Goal: Task Accomplishment & Management: Manage account settings

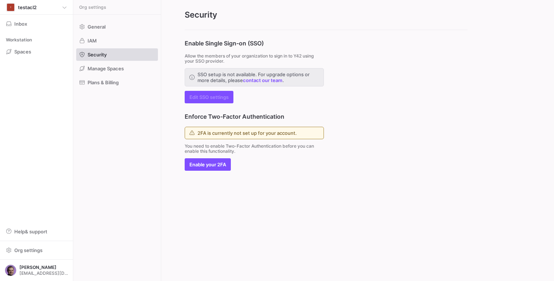
click at [408, 55] on div "Enable Single Sign-on (SSO) Allow the members of your organization to sign in t…" at bounding box center [326, 100] width 330 height 141
click at [410, 80] on div "Enable Single Sign-on (SSO) Allow the members of your organization to sign in t…" at bounding box center [326, 100] width 330 height 141
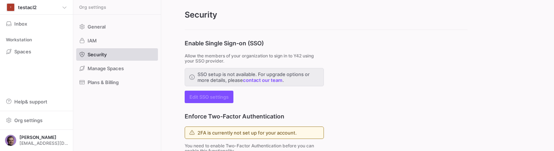
click at [392, 119] on div "Enable Single Sign-on (SSO) Allow the members of your organization to sign in t…" at bounding box center [326, 100] width 330 height 141
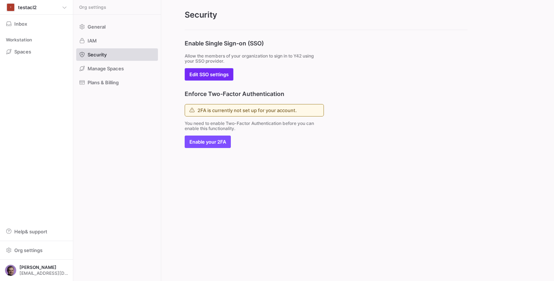
click at [215, 73] on span "Edit SSO settings" at bounding box center [209, 74] width 39 height 6
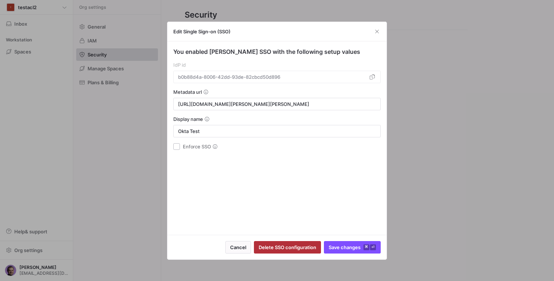
click at [223, 124] on div "Display name Okta Test" at bounding box center [276, 126] width 207 height 21
click at [223, 127] on div "Okta Test" at bounding box center [277, 131] width 198 height 12
click at [374, 33] on span "button" at bounding box center [377, 31] width 7 height 7
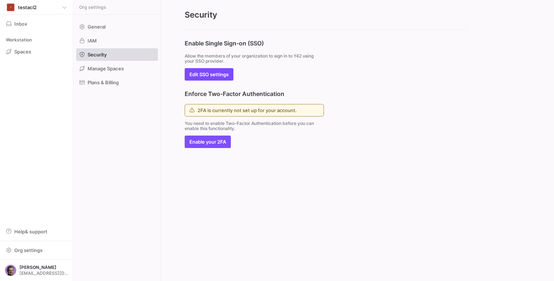
click at [320, 65] on div "Enable Single Sign-on (SSO) Allow the members of your organization to sign in t…" at bounding box center [254, 60] width 139 height 42
click at [203, 70] on span "button" at bounding box center [209, 75] width 48 height 12
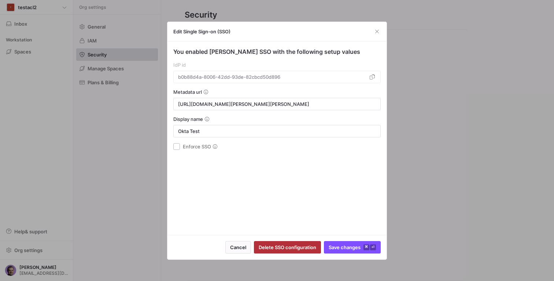
click at [283, 82] on mat-form-field "b0b88d4a-8006-42dd-93de-82cbcd50d896" at bounding box center [276, 77] width 207 height 12
click at [379, 33] on span "button" at bounding box center [377, 31] width 7 height 7
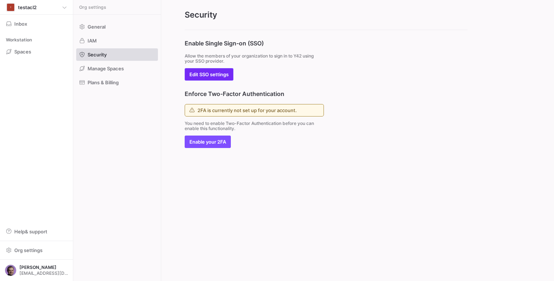
click at [207, 74] on span "Edit SSO settings" at bounding box center [209, 74] width 39 height 6
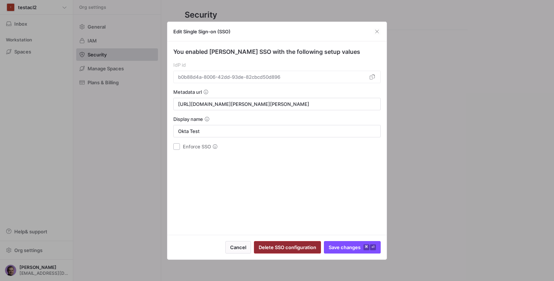
click at [297, 243] on span "button" at bounding box center [287, 248] width 66 height 12
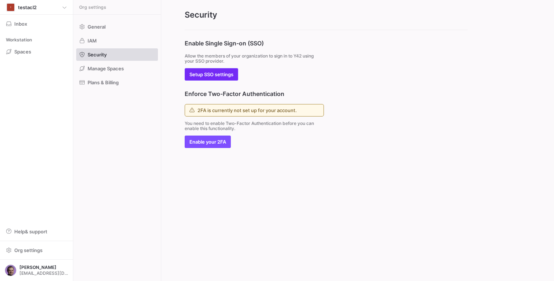
click at [228, 74] on span "Setup SSO settings" at bounding box center [212, 74] width 44 height 6
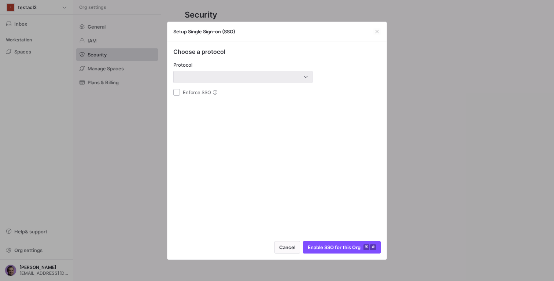
click at [229, 75] on div at bounding box center [241, 77] width 126 height 6
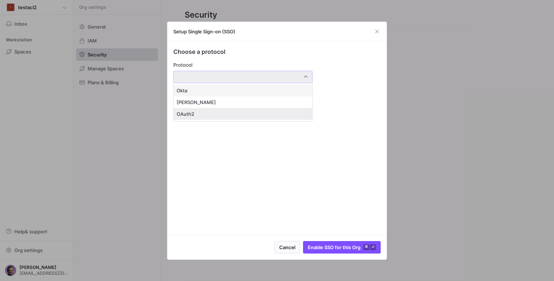
click at [199, 110] on mat-option "OAuth2" at bounding box center [243, 114] width 139 height 12
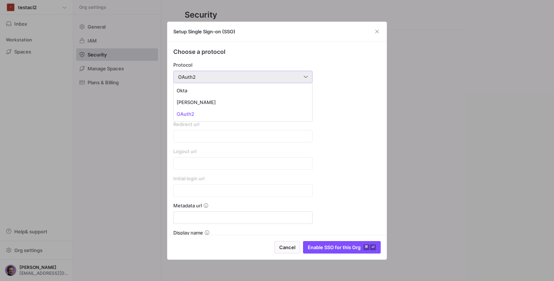
type input "https://account.y42.dev/api/1/id/oauth2/7aa163da-342e-4da3-9d8e-2458459b477b/ca…"
type input "https://account.y42.dev/api/1/id/oauth2/7aa163da-342e-4da3-9d8e-2458459b477b/lo…"
type input "https://account.y42.dev/api/1/id/idps/7aa163da-342e-4da3-9d8e-2458459b477b/logi…"
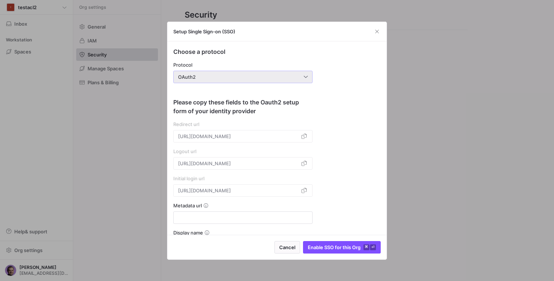
click at [277, 80] on div "OAuth2" at bounding box center [243, 77] width 130 height 12
click at [277, 78] on div at bounding box center [277, 140] width 554 height 281
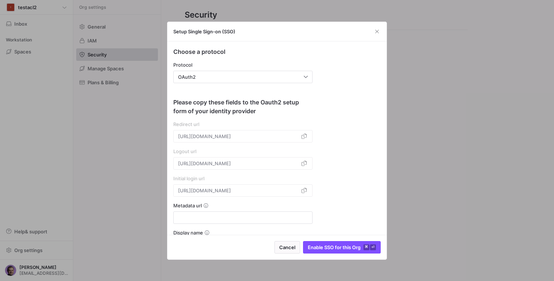
click at [334, 82] on div "Choose a protocol Protocol OAuth2 Please copy these fields to the Oauth2 setup …" at bounding box center [276, 263] width 207 height 433
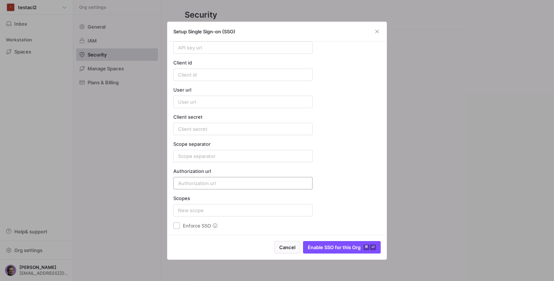
click at [238, 179] on div at bounding box center [243, 183] width 130 height 12
click at [214, 228] on icon at bounding box center [215, 229] width 4 height 4
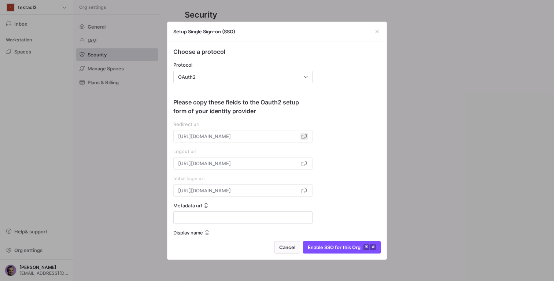
click at [305, 137] on span "button" at bounding box center [304, 136] width 7 height 7
click at [306, 162] on span "button" at bounding box center [304, 163] width 7 height 7
click at [302, 190] on span "button" at bounding box center [304, 190] width 7 height 7
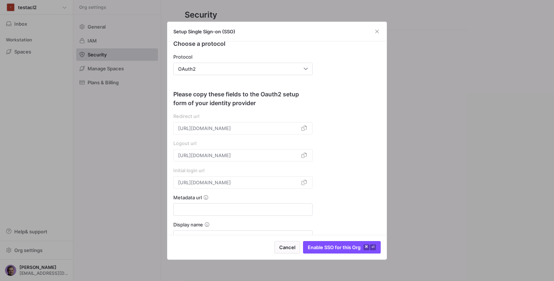
scroll to position [251, 0]
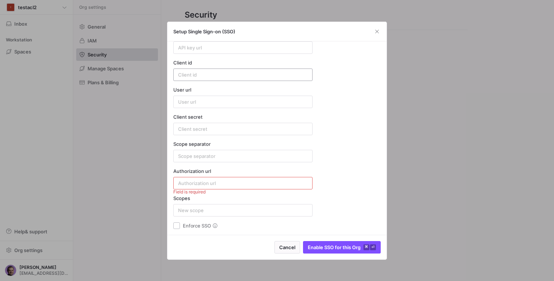
click at [198, 70] on div at bounding box center [243, 75] width 130 height 12
paste input "0oa3uovml4uhr48sf5d7"
type input "0oa3uovml4uhr48sf5d7"
click at [211, 124] on div at bounding box center [243, 129] width 130 height 12
paste input "dTw65DiTSk0YdxvGivigaPJgSs41bl3okpHtQJYE"
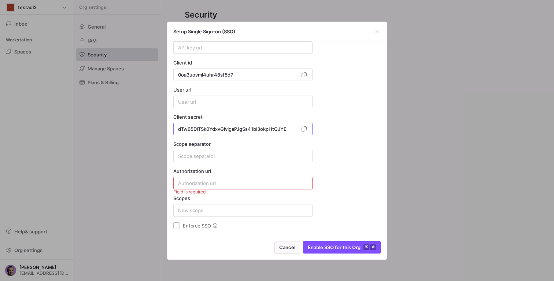
type input "dTw65DiTSk0YdxvGivigaPJgSs41bl3okpHtQJYE"
click at [336, 139] on div "Choose a protocol Protocol OAuth2 Please copy these fields to the Oauth2 setup …" at bounding box center [276, 13] width 207 height 433
click at [340, 125] on div "Choose a protocol Protocol OAuth2 Please copy these fields to the Oauth2 setup …" at bounding box center [276, 14] width 207 height 433
click at [329, 246] on span "Enable SSO for this Org ⌘ ⏎" at bounding box center [342, 248] width 68 height 6
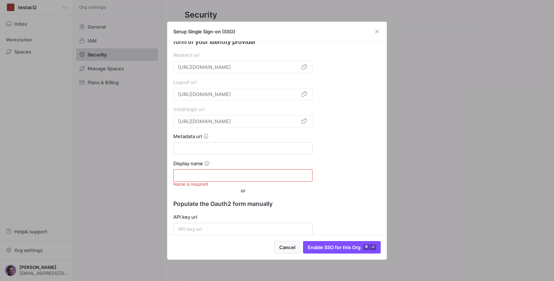
scroll to position [58, 0]
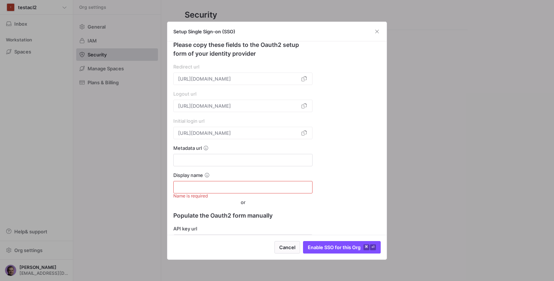
click at [208, 192] on div at bounding box center [243, 187] width 130 height 12
type input "e"
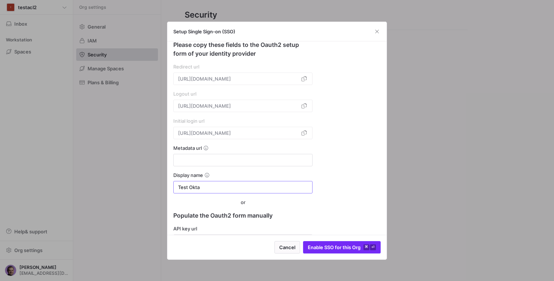
type input "Test Okta"
click at [338, 246] on span "Enable SSO for this Org ⌘ ⏎" at bounding box center [342, 248] width 68 height 6
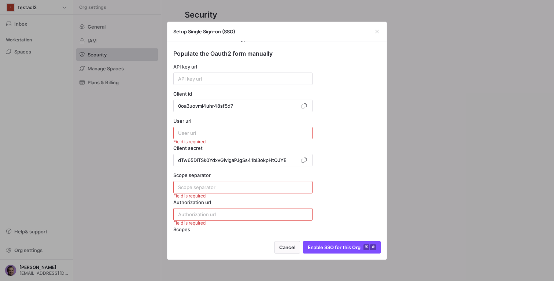
scroll to position [251, 0]
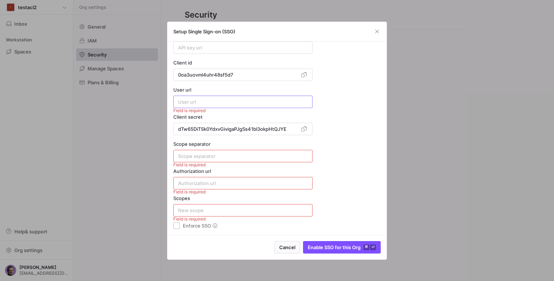
click at [190, 103] on input at bounding box center [243, 102] width 130 height 6
click at [213, 101] on input at bounding box center [243, 102] width 130 height 6
drag, startPoint x: 195, startPoint y: 92, endPoint x: 180, endPoint y: 89, distance: 15.2
click at [174, 89] on div "User url" at bounding box center [242, 90] width 139 height 6
copy div "User url"
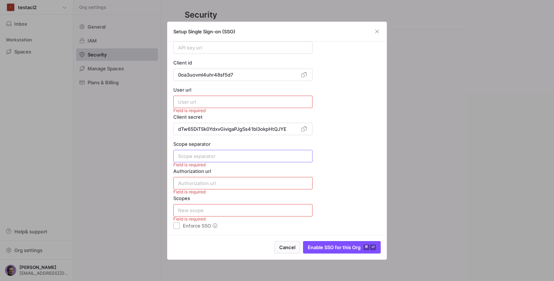
click at [206, 154] on input at bounding box center [243, 156] width 130 height 6
click at [198, 185] on input at bounding box center [243, 183] width 130 height 6
click at [204, 212] on input at bounding box center [243, 210] width 130 height 6
drag, startPoint x: 213, startPoint y: 208, endPoint x: 147, endPoint y: 203, distance: 65.8
click at [147, 203] on div "Setup Single Sign-on (SSO) Choose a protocol Protocol OAuth2 Please copy these …" at bounding box center [277, 140] width 554 height 281
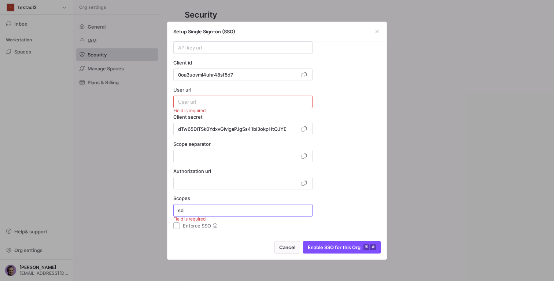
type input "sdf"
drag, startPoint x: 194, startPoint y: 209, endPoint x: 144, endPoint y: 201, distance: 51.2
click at [143, 201] on div "Setup Single Sign-on (SSO) Choose a protocol Protocol OAuth2 Please copy these …" at bounding box center [277, 140] width 554 height 281
type input "a"
click at [331, 250] on span "Enable SSO for this Org ⌘ ⏎" at bounding box center [342, 248] width 68 height 6
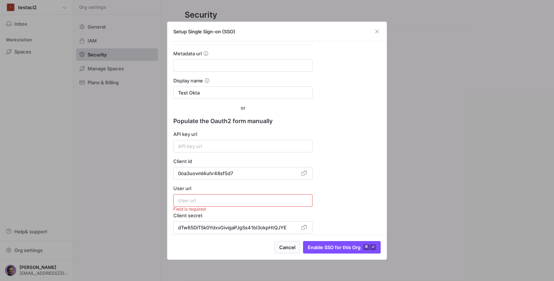
scroll to position [144, 0]
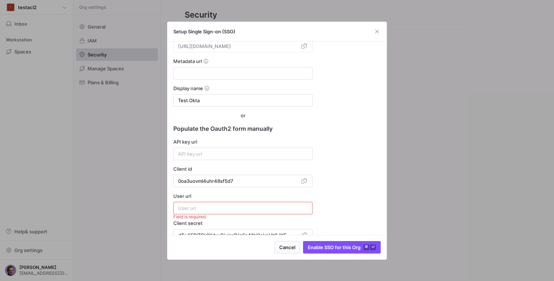
click at [229, 205] on div at bounding box center [243, 208] width 130 height 12
drag, startPoint x: 228, startPoint y: 205, endPoint x: 137, endPoint y: 201, distance: 91.7
click at [137, 201] on div "Setup Single Sign-on (SSO) Choose a protocol Protocol OAuth2 Please copy these …" at bounding box center [277, 140] width 554 height 281
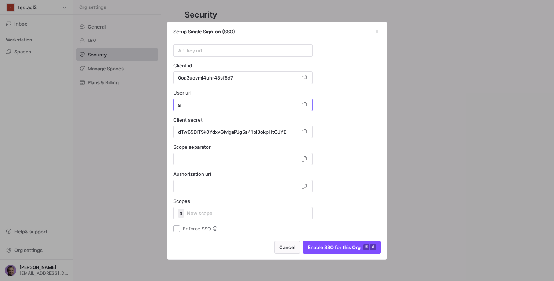
scroll to position [248, 0]
type input "a"
click at [338, 245] on span "Enable SSO for this Org ⌘ ⏎" at bounding box center [342, 248] width 68 height 6
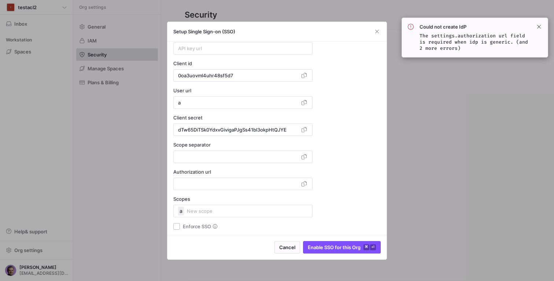
scroll to position [251, 0]
drag, startPoint x: 505, startPoint y: 36, endPoint x: 432, endPoint y: 34, distance: 73.0
click at [432, 34] on code "The settings.authorization url field is required when idp is generic. (and 2 mo…" at bounding box center [474, 42] width 109 height 19
click at [446, 35] on code "The settings.authorization url field is required when idp is generic. (and 2 mo…" at bounding box center [474, 42] width 109 height 19
click at [514, 44] on code "The settings.authorization url field is required when idp is generic. (and 2 mo…" at bounding box center [474, 42] width 109 height 19
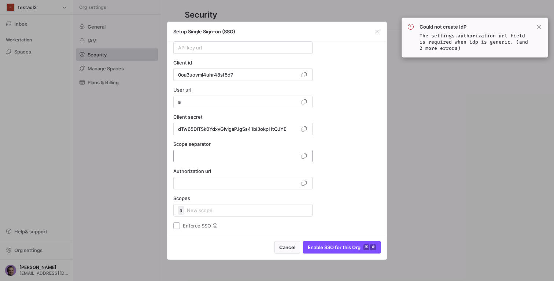
click at [197, 155] on input at bounding box center [238, 156] width 121 height 6
drag, startPoint x: 199, startPoint y: 156, endPoint x: 143, endPoint y: 149, distance: 56.6
click at [142, 148] on div "Setup Single Sign-on (SSO) Choose a protocol Protocol OAuth2 Please copy these …" at bounding box center [277, 140] width 554 height 281
click at [193, 183] on input at bounding box center [238, 183] width 121 height 6
drag, startPoint x: 199, startPoint y: 183, endPoint x: 145, endPoint y: 176, distance: 53.9
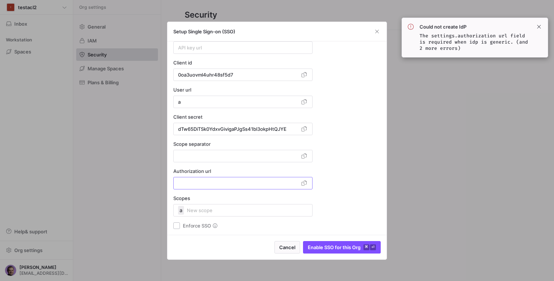
click at [145, 176] on div "Setup Single Sign-on (SSO) Choose a protocol Protocol OAuth2 Please copy these …" at bounding box center [277, 140] width 554 height 281
click at [182, 207] on mat-chip-row "a" at bounding box center [181, 210] width 6 height 9
click at [182, 209] on icon "button" at bounding box center [180, 210] width 5 height 5
drag, startPoint x: 175, startPoint y: 207, endPoint x: 155, endPoint y: 205, distance: 19.9
click at [155, 205] on div "Setup Single Sign-on (SSO) Choose a protocol Protocol OAuth2 Please copy these …" at bounding box center [277, 140] width 554 height 281
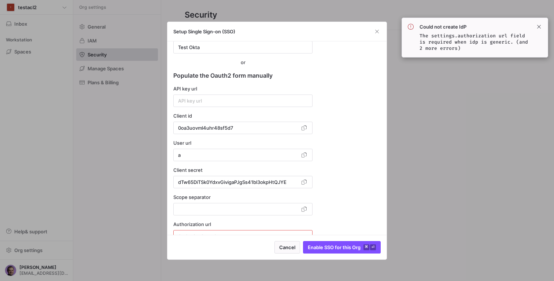
scroll to position [194, 0]
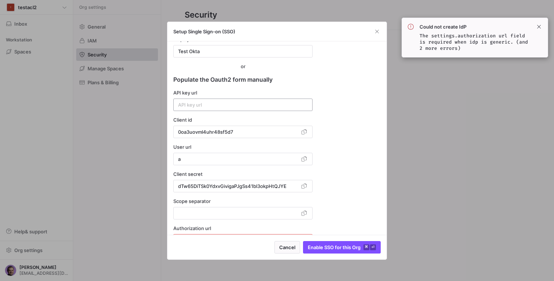
click at [199, 105] on input at bounding box center [243, 105] width 130 height 6
drag, startPoint x: 202, startPoint y: 104, endPoint x: 141, endPoint y: 102, distance: 61.3
click at [140, 102] on div "Setup Single Sign-on (SSO) Choose a protocol Protocol OAuth2 Please copy these …" at bounding box center [277, 140] width 554 height 281
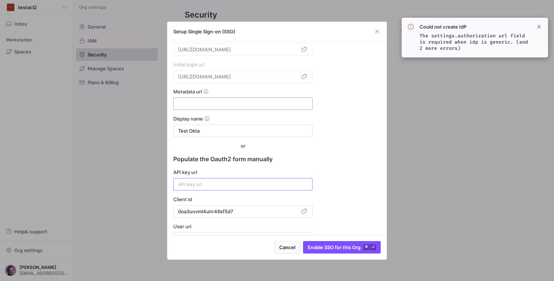
scroll to position [114, 0]
click at [216, 104] on input at bounding box center [243, 103] width 130 height 6
paste input "https://dev-11530991-admin.okta.com/.well-known/openid-configuration"
type input "https://dev-11530991-admin.okta.com/.well-known/openid-configuration"
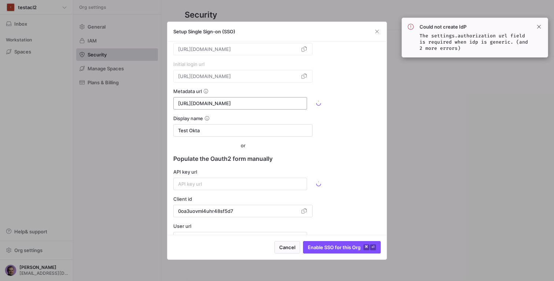
type input "https://dev-11530991.okta.com/oauth2/v1/token"
type input "https://dev-11530991.okta.com/oauth2/v1/userinfo"
type input "https://dev-11530991.okta.com/oauth2/v1/authorize"
drag, startPoint x: 228, startPoint y: 103, endPoint x: 197, endPoint y: 103, distance: 31.2
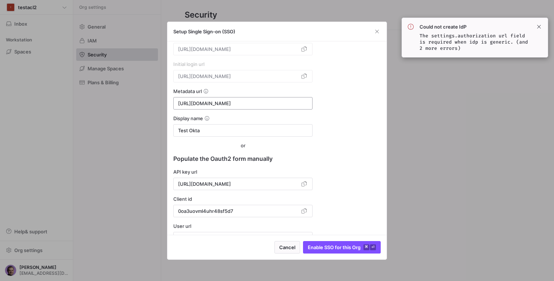
click at [197, 103] on input "https://dev-11530991-admin.okta.com/.well-known/openid-configuration" at bounding box center [243, 103] width 130 height 6
paste input "90946218"
type input "https://dev-90946218-admin.okta.com/.well-known/openid-configuration"
type input "https://dev-90946218.okta.com/oauth2/v1/token"
type input "https://dev-90946218.okta.com/oauth2/v1/userinfo"
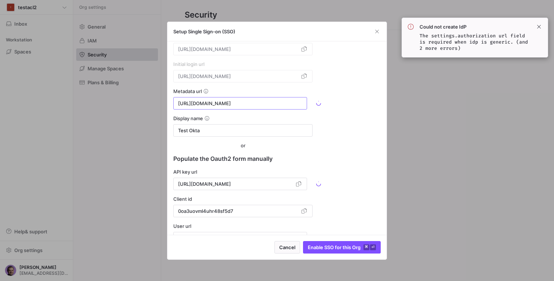
type input "https://dev-90946218.okta.com/oauth2/v1/authorize"
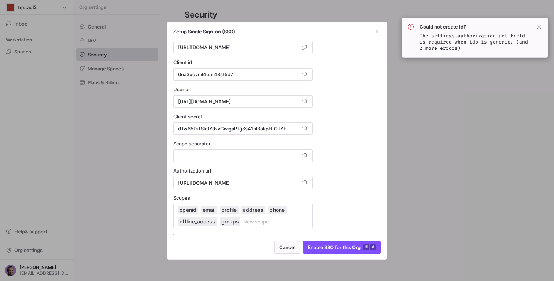
scroll to position [262, 0]
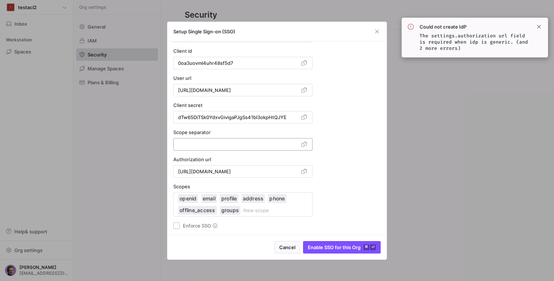
type input "https://dev-90946218-admin.okta.com/.well-known/openid-configuration"
click at [210, 140] on div at bounding box center [238, 145] width 121 height 12
drag, startPoint x: 216, startPoint y: 144, endPoint x: 147, endPoint y: 139, distance: 69.5
click at [147, 139] on div "Setup Single Sign-on (SSO) Choose a protocol Protocol OAuth2 Please copy these …" at bounding box center [277, 140] width 554 height 281
click at [190, 141] on div at bounding box center [238, 145] width 121 height 12
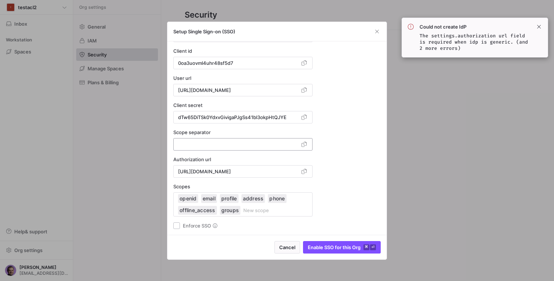
click at [190, 143] on input at bounding box center [238, 145] width 121 height 6
click at [198, 145] on input at bounding box center [238, 145] width 121 height 6
click at [321, 245] on span "Enable SSO for this Org ⌘ ⏎" at bounding box center [342, 248] width 68 height 6
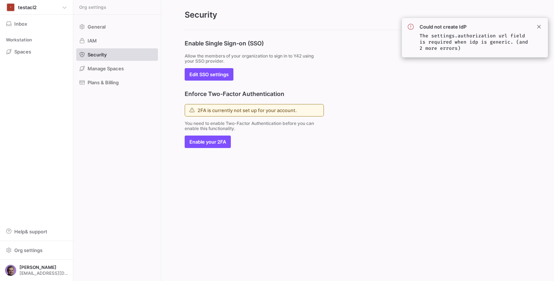
scroll to position [0, 0]
click at [536, 27] on span at bounding box center [539, 26] width 9 height 9
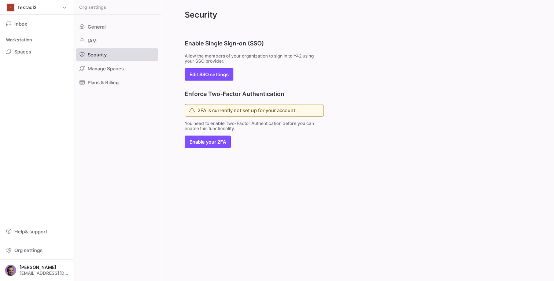
click at [32, 268] on span "Aliaksei Bahamazau" at bounding box center [43, 267] width 49 height 5
click at [112, 144] on div at bounding box center [277, 140] width 554 height 281
click at [21, 265] on span "Aliaksei Bahamazau" at bounding box center [43, 267] width 49 height 5
click at [25, 259] on span "Sign out" at bounding box center [23, 257] width 19 height 6
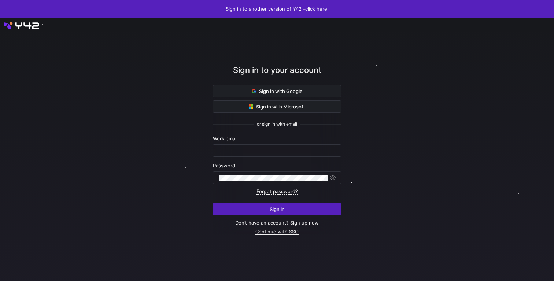
click at [285, 232] on link "Continue with SSO" at bounding box center [277, 232] width 43 height 6
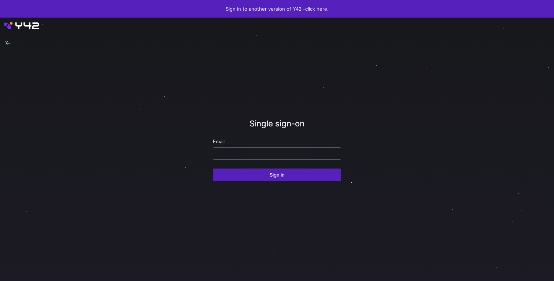
click at [242, 150] on div at bounding box center [277, 154] width 116 height 12
type input "[EMAIL_ADDRESS][DOMAIN_NAME]"
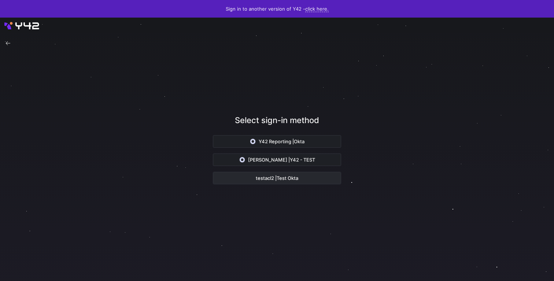
click at [278, 179] on span "Test Okta" at bounding box center [288, 178] width 22 height 6
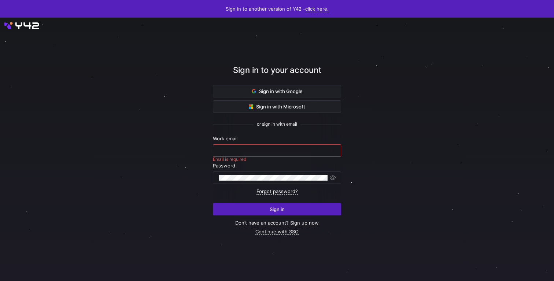
click at [385, 170] on div at bounding box center [277, 149] width 501 height 241
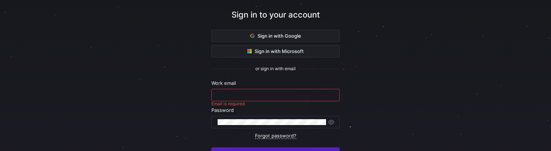
scroll to position [41, 0]
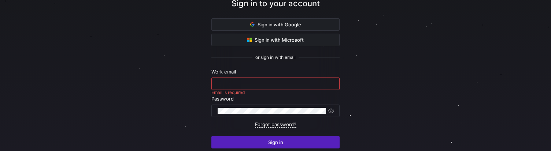
click at [404, 113] on div at bounding box center [275, 82] width 496 height 191
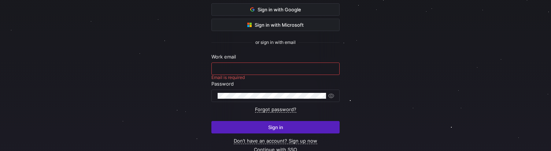
scroll to position [78, 0]
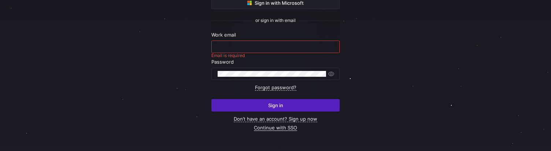
click at [286, 128] on link "Continue with SSO" at bounding box center [275, 128] width 43 height 6
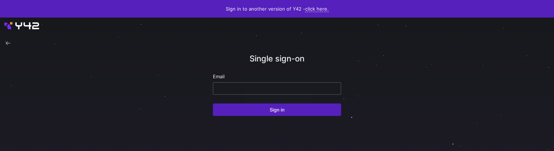
click at [234, 88] on input "email" at bounding box center [277, 89] width 116 height 6
paste input "aliaksei.bahamazau@y42.com"
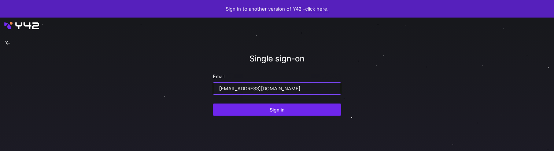
type input "aliaksei.bahamazau@y42.com"
click at [267, 110] on span "submit" at bounding box center [277, 110] width 128 height 12
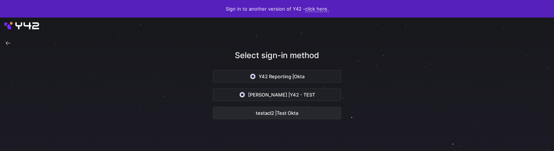
click at [271, 114] on span "testacl2 | Test Okta" at bounding box center [277, 113] width 43 height 6
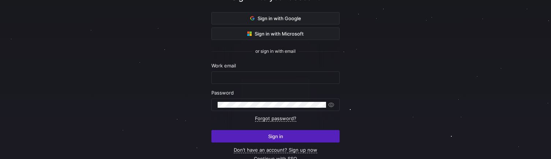
scroll to position [70, 0]
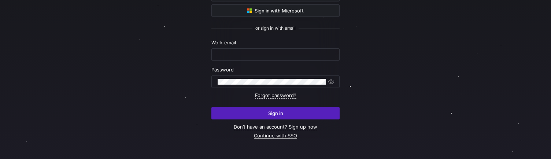
click at [279, 136] on link "Continue with SSO" at bounding box center [275, 136] width 43 height 6
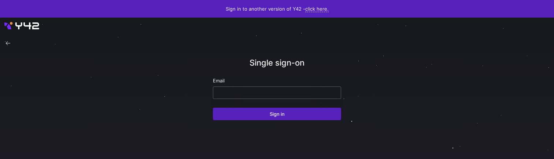
click at [224, 95] on input "email" at bounding box center [277, 93] width 116 height 6
click at [246, 93] on input "email" at bounding box center [277, 93] width 116 height 6
paste input "aliaksei.bahamazau@y42.com"
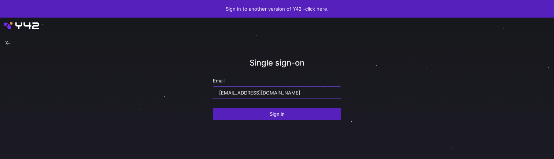
type input "aliaksei.bahamazau@y42.com"
click at [242, 114] on span "submit" at bounding box center [277, 114] width 128 height 12
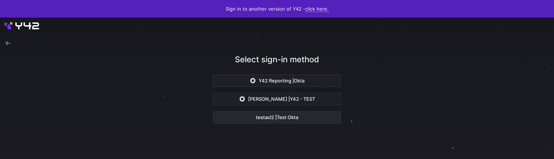
click at [283, 120] on span "Test Okta" at bounding box center [288, 117] width 22 height 6
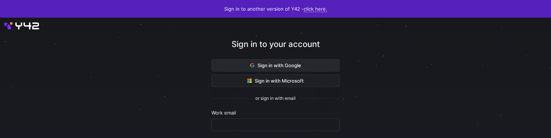
click at [269, 63] on span "Sign in with Google" at bounding box center [275, 65] width 51 height 6
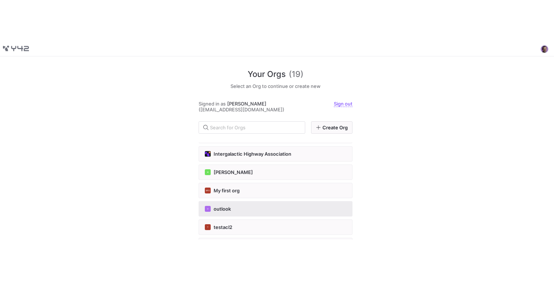
scroll to position [108, 0]
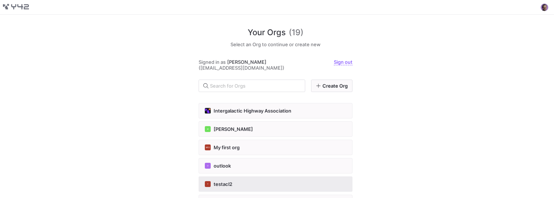
click at [230, 137] on span "testacl2" at bounding box center [223, 184] width 19 height 6
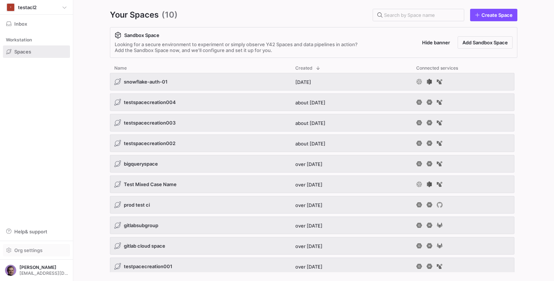
click at [19, 137] on span "Org settings" at bounding box center [28, 250] width 28 height 6
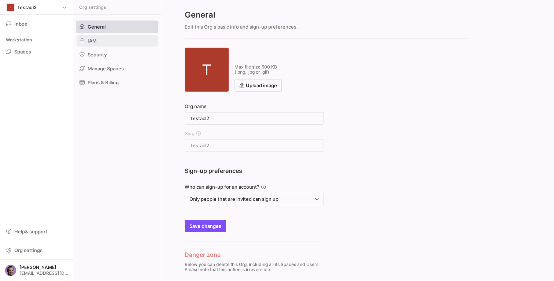
click at [109, 44] on span at bounding box center [117, 41] width 81 height 12
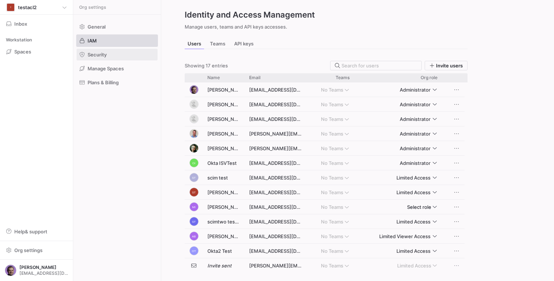
click at [88, 58] on span at bounding box center [117, 55] width 81 height 12
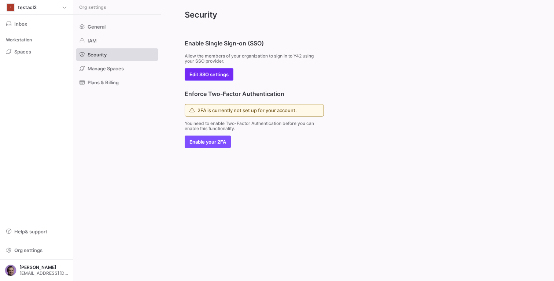
click at [218, 76] on span "Edit SSO settings" at bounding box center [209, 74] width 39 height 6
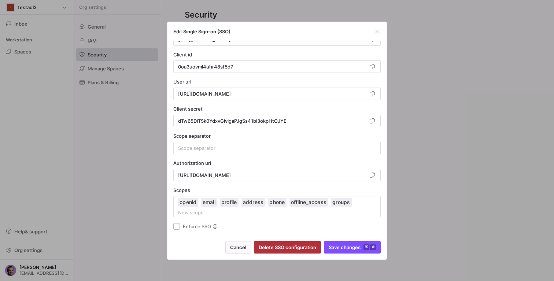
scroll to position [65, 0]
click at [192, 137] on input at bounding box center [277, 147] width 198 height 6
drag, startPoint x: 212, startPoint y: 150, endPoint x: 167, endPoint y: 143, distance: 45.9
click at [164, 137] on div "Edit Single Sign-on (SSO) You enabled Oauth2 SSO with the following setup value…" at bounding box center [277, 140] width 554 height 281
click at [176, 137] on div at bounding box center [276, 147] width 207 height 12
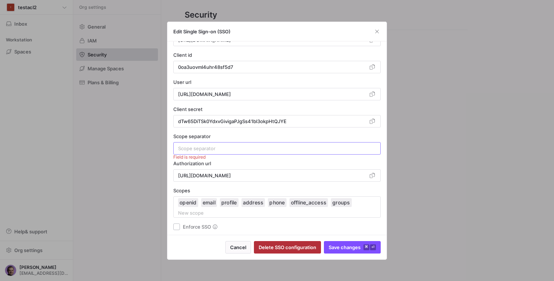
scroll to position [64, 0]
drag, startPoint x: 189, startPoint y: 147, endPoint x: 203, endPoint y: 150, distance: 14.0
click at [203, 137] on input at bounding box center [277, 149] width 198 height 6
click at [202, 137] on input at bounding box center [277, 149] width 198 height 6
drag, startPoint x: 201, startPoint y: 148, endPoint x: 163, endPoint y: 143, distance: 38.9
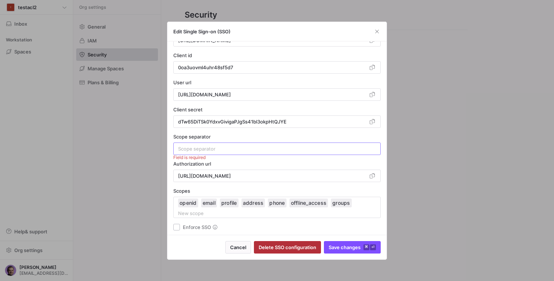
click at [163, 137] on div "Edit Single Sign-on (SSO) You enabled Oauth2 SSO with the following setup value…" at bounding box center [277, 140] width 554 height 281
click at [337, 137] on span "Save changes ⌘ ⏎" at bounding box center [352, 248] width 47 height 6
type input "Test Okta"
type input "https://dev-90946218.okta.com/oauth2/v1/token"
type input "0oa3uovml4uhr48sf5d7"
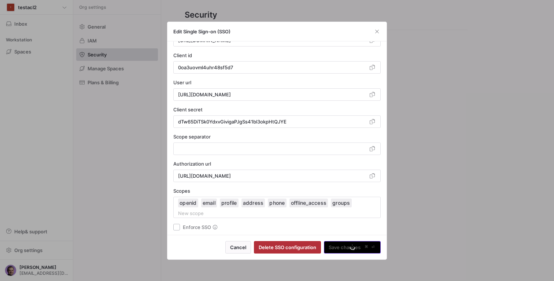
type input "https://dev-90946218.okta.com/oauth2/v1/userinfo"
type input "dTw65DiTSk0YdxvGivigaPJgSs41bl3okpHtQJYE"
type input "https://dev-90946218.okta.com/oauth2/v1/authorize"
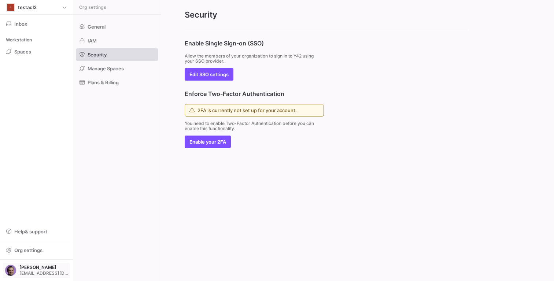
click at [41, 137] on div "Aliaksei Bahamazau aliaksei.bahamazau@y42.com" at bounding box center [36, 271] width 73 height 22
click at [41, 137] on span "[PERSON_NAME]" at bounding box center [43, 267] width 49 height 5
click at [49, 137] on span "Sign out" at bounding box center [33, 257] width 51 height 6
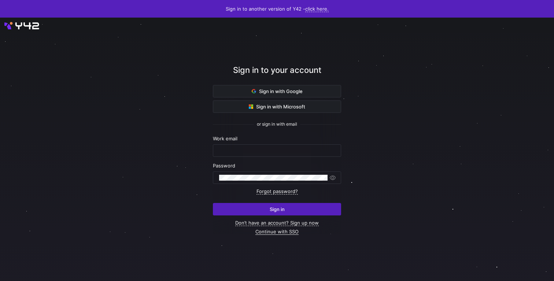
click at [278, 233] on link "Continue with SSO" at bounding box center [277, 232] width 43 height 6
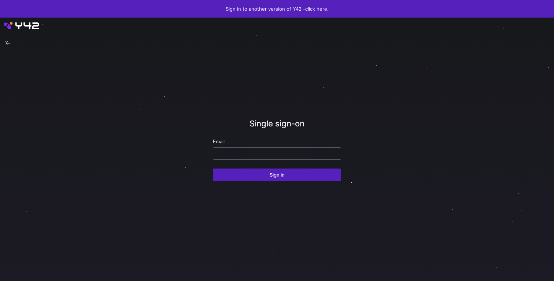
click at [249, 157] on div at bounding box center [277, 154] width 116 height 12
paste input "%2C"
drag, startPoint x: 247, startPoint y: 154, endPoint x: 184, endPoint y: 148, distance: 62.9
click at [184, 148] on div "Single sign-on Email %2C Sign in" at bounding box center [277, 150] width 554 height 264
type input "%"
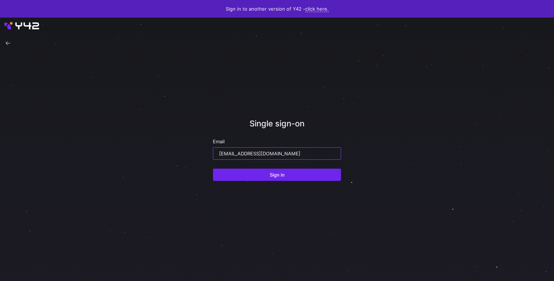
type input "aliaksei.bahamazau@y42.com"
click at [264, 176] on span "submit" at bounding box center [277, 175] width 128 height 12
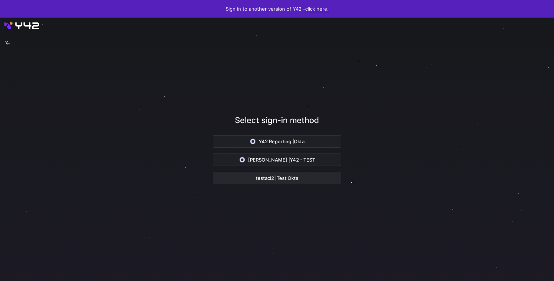
click at [291, 178] on span "Test Okta" at bounding box center [288, 178] width 22 height 6
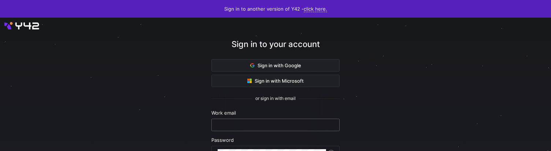
click at [235, 125] on input "text" at bounding box center [276, 125] width 116 height 6
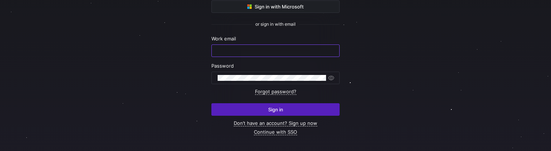
scroll to position [78, 0]
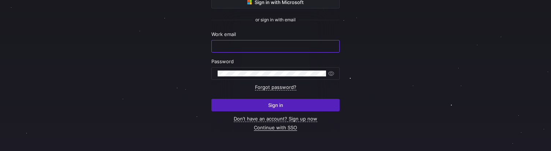
click at [273, 127] on link "Continue with SSO" at bounding box center [275, 127] width 43 height 6
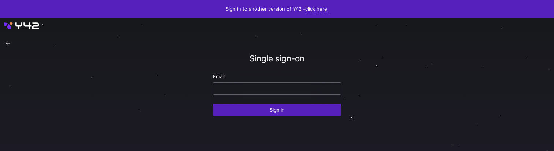
click at [271, 89] on input "email" at bounding box center [277, 88] width 116 height 6
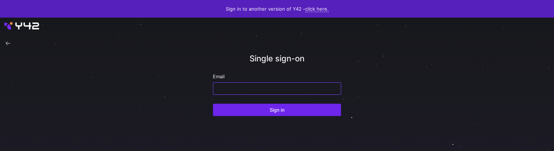
paste input "[EMAIL_ADDRESS][DOMAIN_NAME]"
type input "[EMAIL_ADDRESS][DOMAIN_NAME]"
click at [261, 112] on span "submit" at bounding box center [277, 110] width 128 height 12
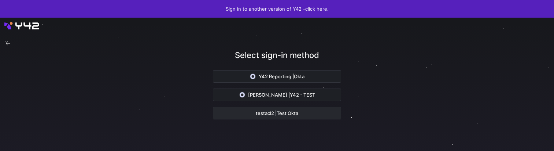
click at [248, 119] on button "testacl2 | Test Okta" at bounding box center [277, 113] width 128 height 12
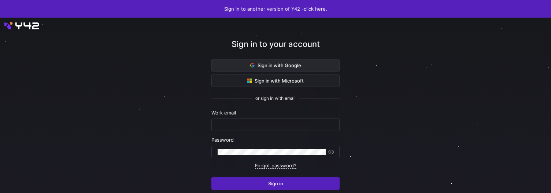
click at [281, 66] on span "Sign in with Google" at bounding box center [275, 65] width 51 height 6
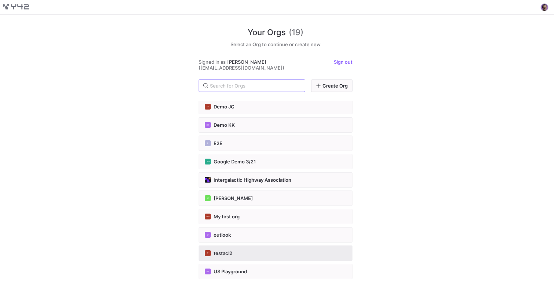
scroll to position [38, 0]
click at [221, 250] on button "T testacl2" at bounding box center [276, 253] width 154 height 15
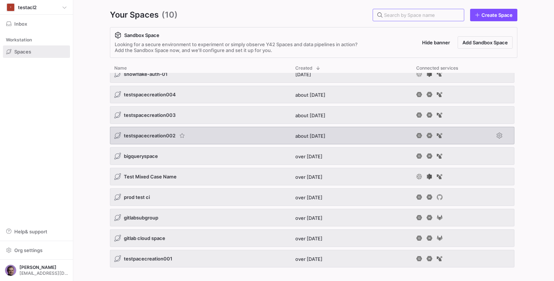
scroll to position [9, 0]
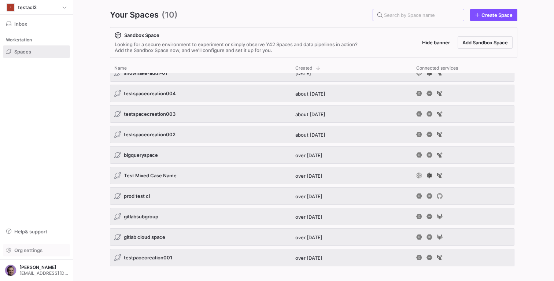
click at [44, 249] on span "Org settings" at bounding box center [36, 250] width 60 height 6
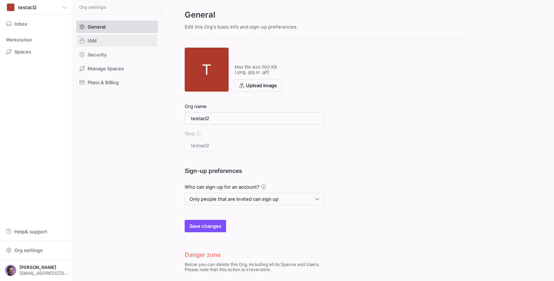
click at [92, 44] on span at bounding box center [117, 41] width 81 height 12
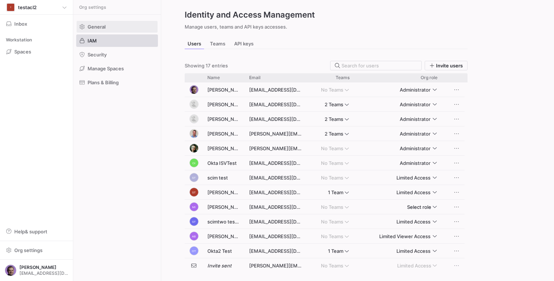
click at [97, 27] on span "General" at bounding box center [97, 27] width 18 height 6
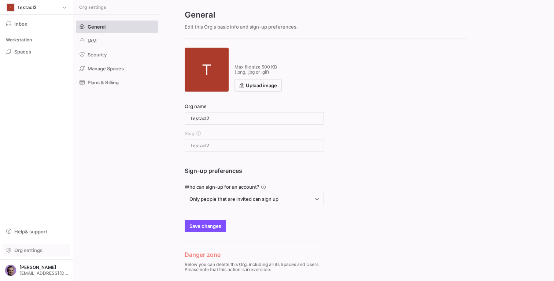
click at [15, 249] on span "Org settings" at bounding box center [28, 250] width 28 height 6
click at [105, 52] on span "Security" at bounding box center [97, 55] width 19 height 6
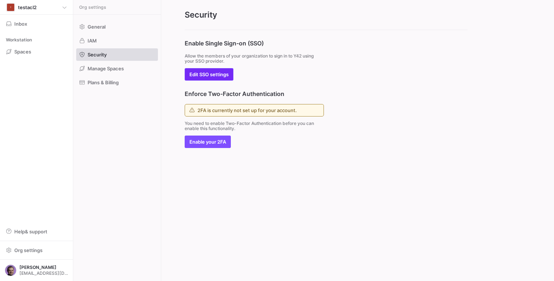
click at [204, 76] on span "Edit SSO settings" at bounding box center [209, 74] width 39 height 6
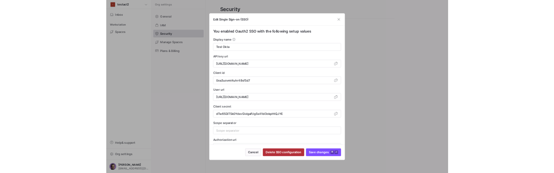
scroll to position [1, 0]
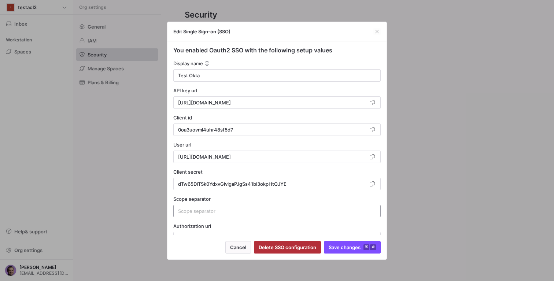
click at [198, 207] on div at bounding box center [277, 211] width 198 height 12
drag, startPoint x: 191, startPoint y: 210, endPoint x: 220, endPoint y: 214, distance: 28.8
click at [220, 214] on input at bounding box center [277, 211] width 198 height 6
click at [220, 213] on input at bounding box center [277, 211] width 198 height 6
click at [220, 212] on input at bounding box center [277, 211] width 198 height 6
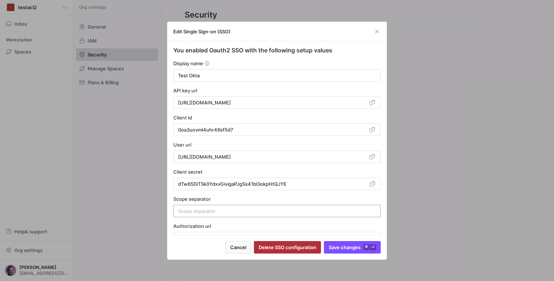
click at [220, 212] on input at bounding box center [277, 211] width 198 height 6
click at [201, 210] on input at bounding box center [277, 211] width 198 height 6
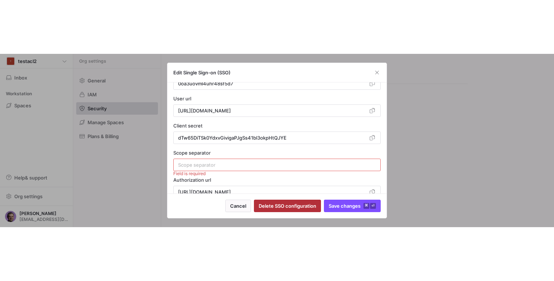
scroll to position [100, 0]
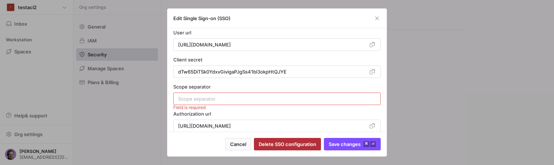
click at [196, 104] on div at bounding box center [277, 99] width 198 height 12
drag, startPoint x: 198, startPoint y: 100, endPoint x: 168, endPoint y: 98, distance: 30.8
click at [165, 98] on div "Edit Single Sign-on (SSO) You enabled Oauth2 SSO with the following setup value…" at bounding box center [277, 82] width 554 height 165
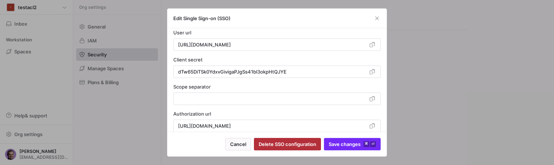
click at [343, 144] on span "Save changes ⌘ ⏎" at bounding box center [352, 145] width 47 height 6
type input "Test Okta"
type input "https://dev-90946218.okta.com/oauth2/v1/token"
type input "0oa3uovml4uhr48sf5d7"
type input "https://dev-90946218.okta.com/oauth2/v1/userinfo"
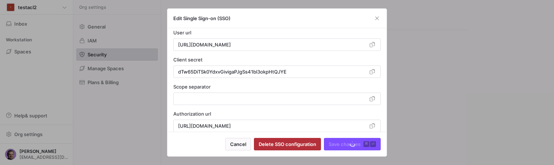
type input "dTw65DiTSk0YdxvGivigaPJgSs41bl3okpHtQJYE"
type input "https://dev-90946218.okta.com/oauth2/v1/authorize"
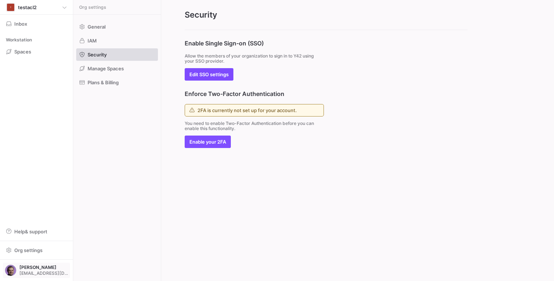
click at [38, 268] on span "Aliaksei Bahamazau" at bounding box center [43, 267] width 49 height 5
click at [40, 254] on span "Sign out" at bounding box center [33, 257] width 51 height 6
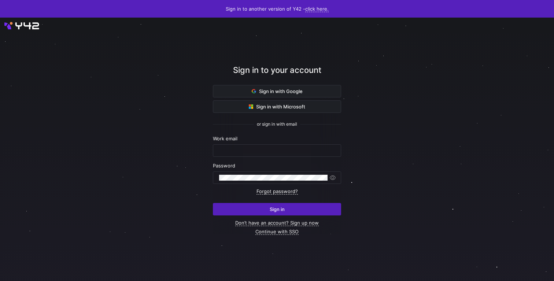
click at [335, 132] on div "or sign in with email" at bounding box center [277, 124] width 128 height 23
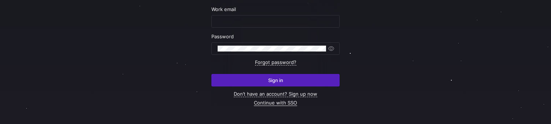
scroll to position [106, 0]
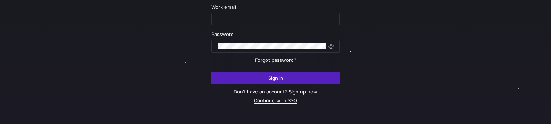
click at [277, 100] on link "Continue with SSO" at bounding box center [275, 100] width 43 height 6
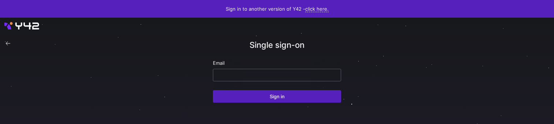
click at [239, 78] on div at bounding box center [277, 75] width 116 height 12
paste input "[EMAIL_ADDRESS][DOMAIN_NAME]"
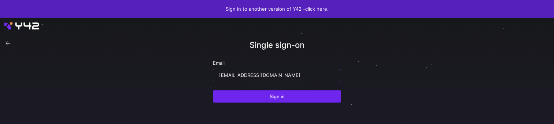
type input "[EMAIL_ADDRESS][DOMAIN_NAME]"
click at [235, 94] on span "submit" at bounding box center [277, 96] width 128 height 12
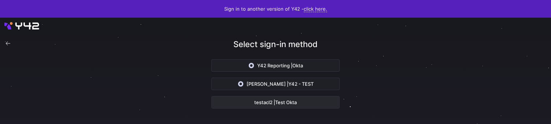
click at [277, 105] on span "button" at bounding box center [276, 102] width 128 height 12
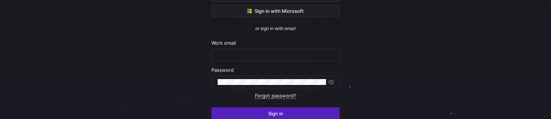
scroll to position [110, 0]
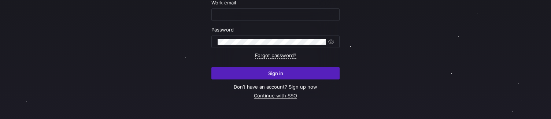
click at [276, 93] on link "Continue with SSO" at bounding box center [275, 96] width 43 height 6
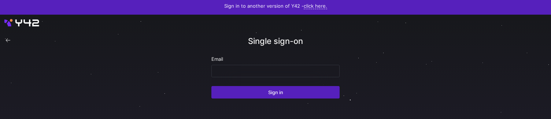
scroll to position [3, 0]
click at [235, 73] on input "email" at bounding box center [276, 71] width 116 height 6
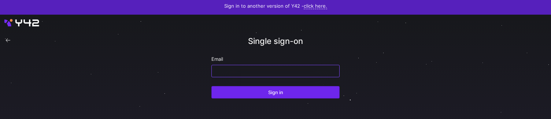
paste input "[EMAIL_ADDRESS][DOMAIN_NAME]"
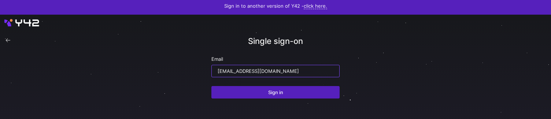
type input "[EMAIL_ADDRESS][DOMAIN_NAME]"
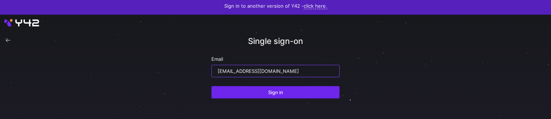
click at [270, 93] on span "Sign in" at bounding box center [275, 92] width 15 height 6
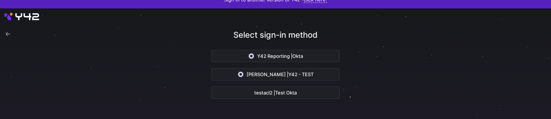
scroll to position [10, 0]
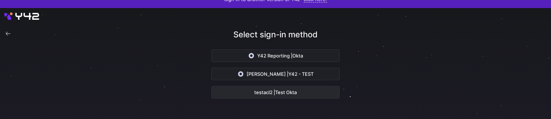
click at [267, 93] on span "button" at bounding box center [276, 93] width 128 height 12
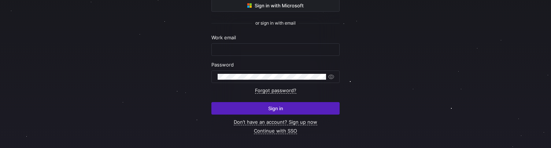
scroll to position [81, 0]
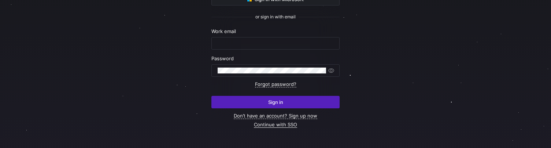
click at [271, 119] on link "Continue with SSO" at bounding box center [275, 124] width 43 height 6
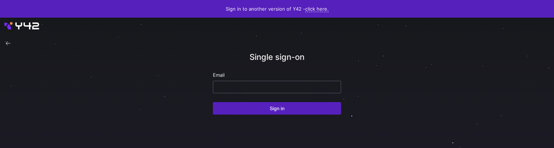
click at [249, 88] on input "email" at bounding box center [277, 87] width 116 height 6
paste input "aliaksei.bahamazau@y42.com"
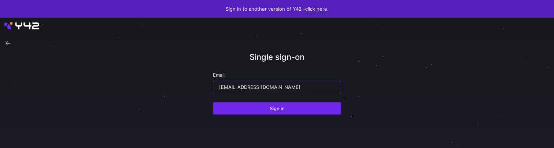
type input "aliaksei.bahamazau@y42.com"
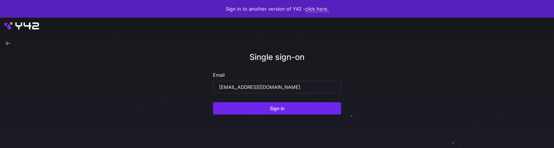
click at [258, 112] on span "submit" at bounding box center [277, 108] width 128 height 12
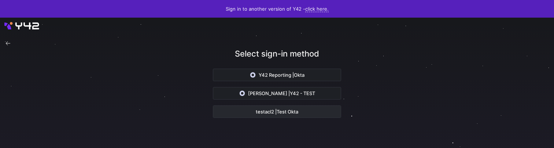
click at [249, 114] on span "button" at bounding box center [277, 112] width 128 height 12
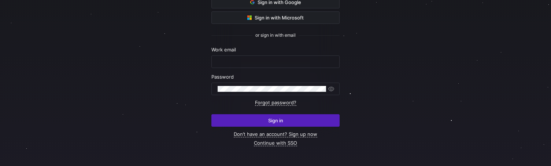
scroll to position [63, 0]
click at [267, 142] on link "Continue with SSO" at bounding box center [275, 142] width 43 height 6
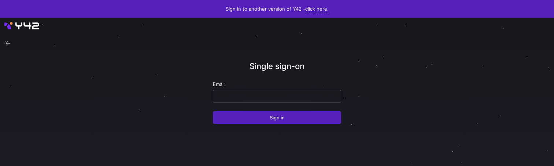
drag, startPoint x: 268, startPoint y: 89, endPoint x: 264, endPoint y: 93, distance: 5.4
click at [268, 90] on div at bounding box center [277, 96] width 128 height 12
click at [241, 98] on input "email" at bounding box center [277, 96] width 116 height 6
paste input "[EMAIL_ADDRESS][DOMAIN_NAME]"
type input "[EMAIL_ADDRESS][DOMAIN_NAME]"
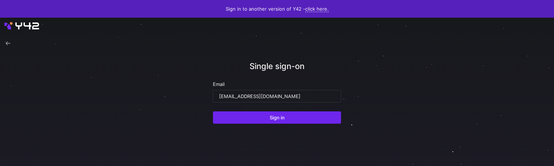
click at [256, 116] on span "submit" at bounding box center [277, 117] width 128 height 12
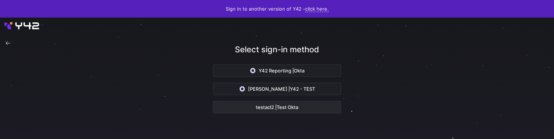
click at [252, 111] on span "button" at bounding box center [277, 108] width 128 height 12
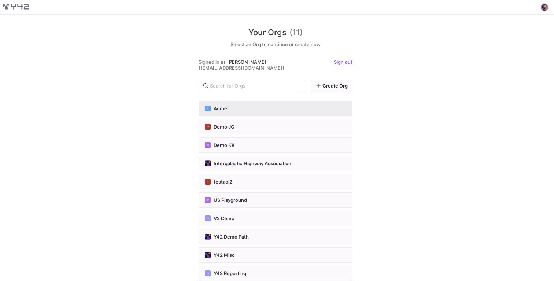
click at [218, 110] on span "Acme" at bounding box center [221, 109] width 14 height 6
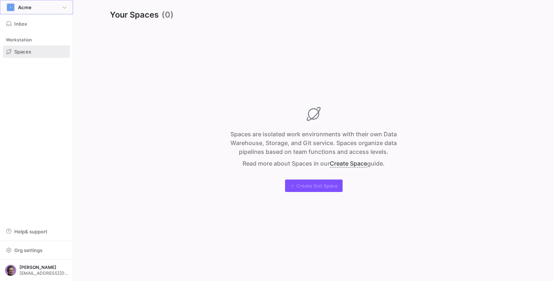
click at [22, 10] on div "A Acme" at bounding box center [36, 7] width 60 height 9
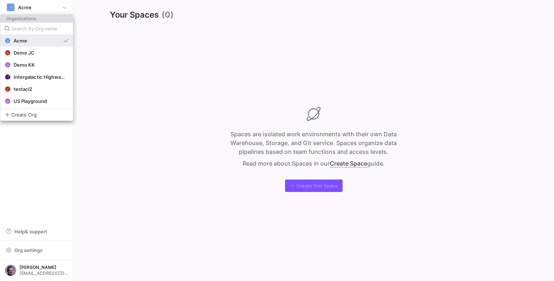
click at [25, 40] on span "Acme" at bounding box center [21, 41] width 14 height 6
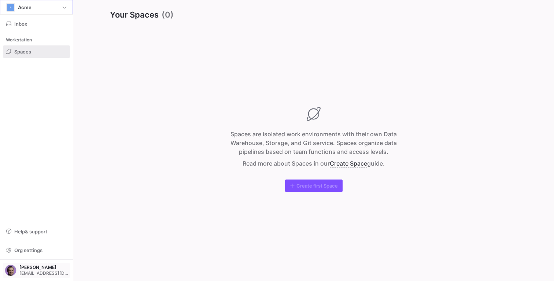
click at [25, 139] on span "[EMAIL_ADDRESS][DOMAIN_NAME]" at bounding box center [43, 273] width 49 height 5
click at [48, 139] on span "Sign out" at bounding box center [33, 257] width 51 height 6
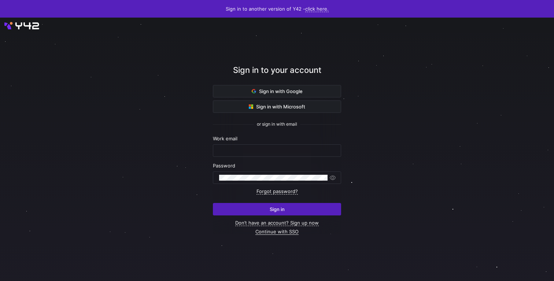
click at [288, 231] on link "Continue with SSO" at bounding box center [277, 232] width 43 height 6
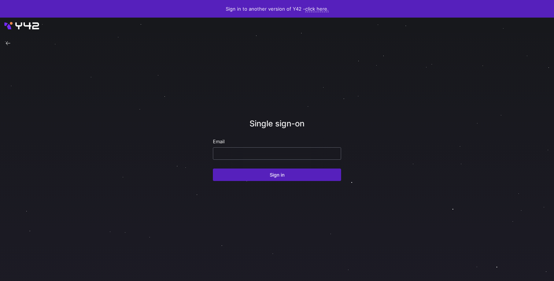
click at [272, 153] on input "email" at bounding box center [277, 154] width 116 height 6
paste input "[EMAIL_ADDRESS][DOMAIN_NAME]"
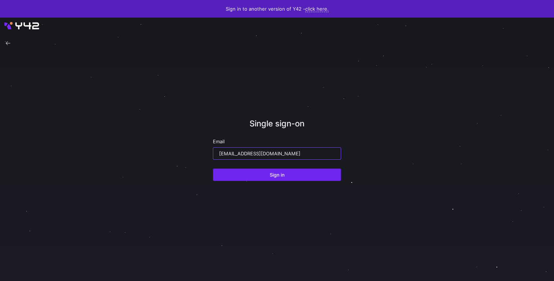
type input "[EMAIL_ADDRESS][DOMAIN_NAME]"
click at [267, 173] on span "submit" at bounding box center [277, 175] width 128 height 12
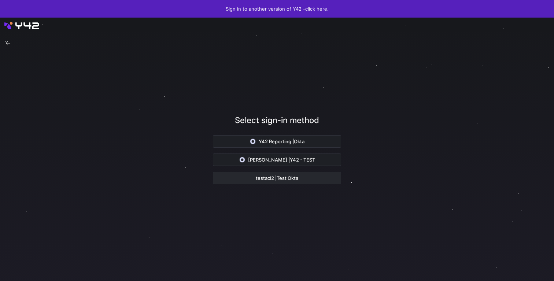
click at [279, 179] on span "Test Okta" at bounding box center [288, 178] width 22 height 6
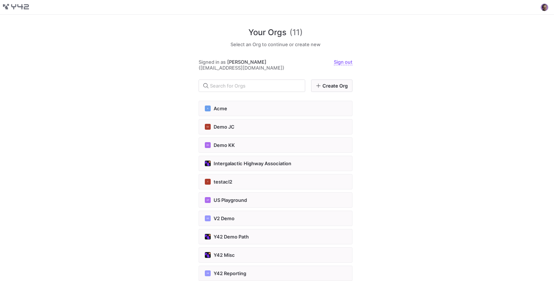
click at [399, 164] on div "Your Orgs (11) Select an Org to continue or create new Signed in as [PERSON_NAM…" at bounding box center [277, 148] width 554 height 267
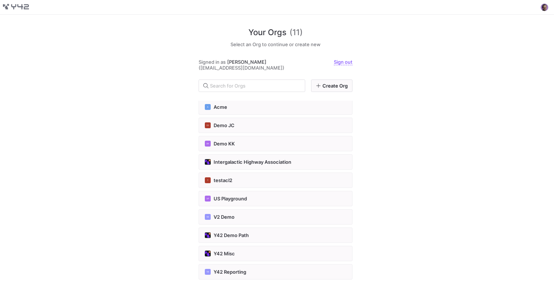
click at [393, 169] on div "Your Orgs (11) Select an Org to continue or create new Signed in as [PERSON_NAM…" at bounding box center [277, 148] width 554 height 267
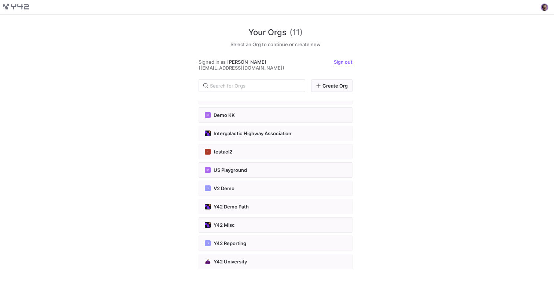
click at [417, 207] on div "Your Orgs (11) Select an Org to continue or create new Signed in as [PERSON_NAM…" at bounding box center [277, 148] width 554 height 267
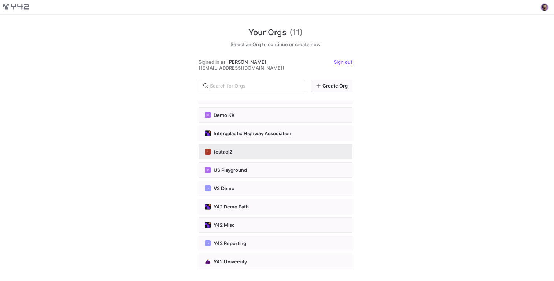
click at [225, 155] on button "T testacl2" at bounding box center [276, 151] width 154 height 15
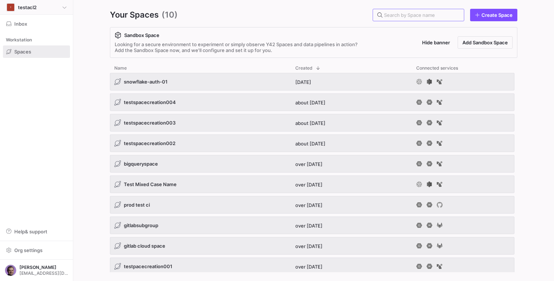
click at [25, 12] on span at bounding box center [36, 7] width 72 height 14
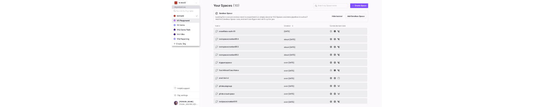
scroll to position [59, 0]
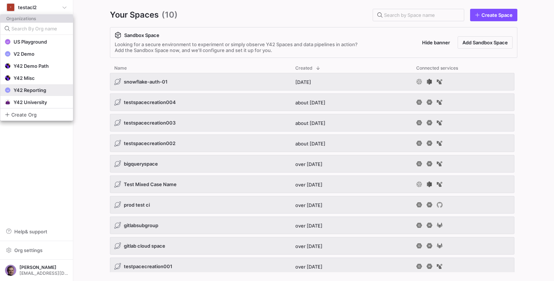
click at [32, 91] on span "Y42 Reporting" at bounding box center [30, 90] width 33 height 6
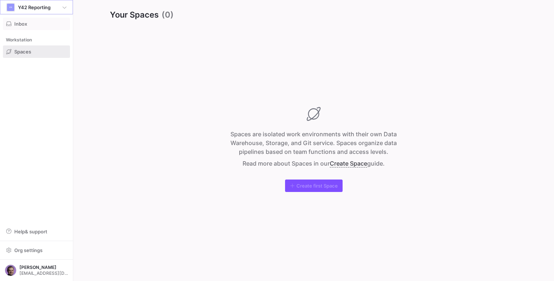
click at [24, 23] on span "Inbox" at bounding box center [20, 24] width 13 height 6
click at [32, 247] on span "button" at bounding box center [36, 251] width 66 height 12
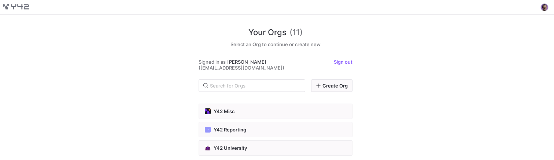
scroll to position [151, 0]
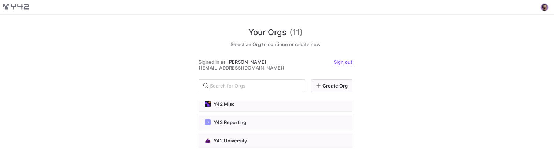
click at [103, 106] on div "Your Orgs (11) Select an Org to continue or create new Signed in as [PERSON_NAM…" at bounding box center [277, 88] width 554 height 146
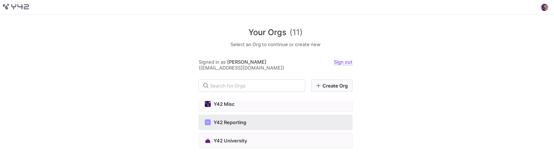
click at [241, 106] on button "YR Y42 Reporting" at bounding box center [276, 122] width 154 height 15
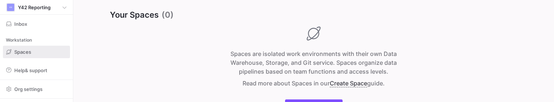
click at [120, 79] on div "Spaces are isolated work environments with their own Data Warehouse, Storage, a…" at bounding box center [314, 69] width 408 height 84
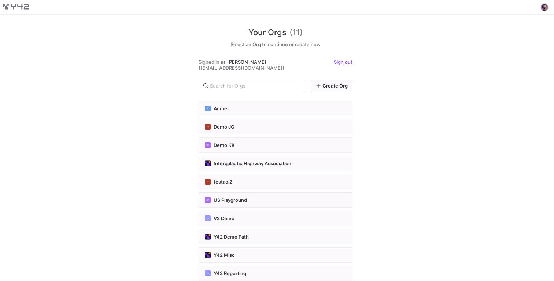
click at [403, 100] on div "Your Orgs (11) Select an Org to continue or create new Signed in as [PERSON_NAM…" at bounding box center [277, 148] width 554 height 267
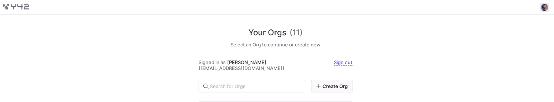
click at [548, 8] on span at bounding box center [544, 7] width 9 height 9
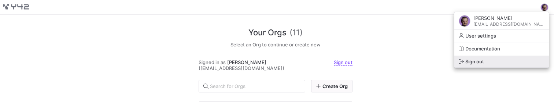
click at [490, 57] on button "Sign out" at bounding box center [502, 61] width 95 height 12
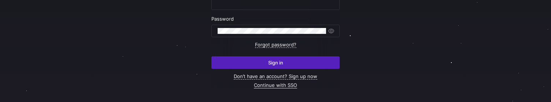
click at [276, 87] on link "Continue with SSO" at bounding box center [275, 85] width 43 height 6
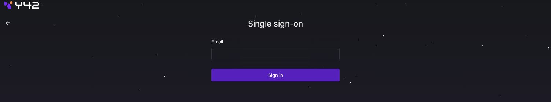
scroll to position [21, 0]
click at [233, 58] on div at bounding box center [276, 54] width 116 height 12
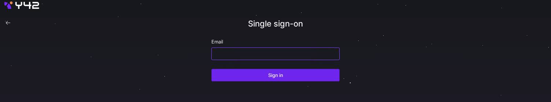
paste input "[EMAIL_ADDRESS][DOMAIN_NAME]"
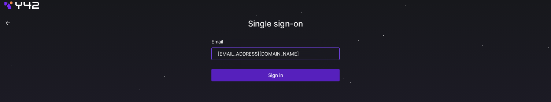
type input "[EMAIL_ADDRESS][DOMAIN_NAME]"
click at [228, 75] on span "submit" at bounding box center [276, 75] width 128 height 12
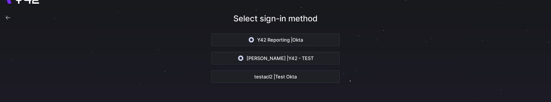
scroll to position [27, 0]
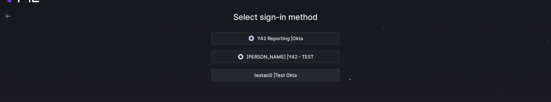
click at [235, 75] on span "button" at bounding box center [276, 75] width 128 height 12
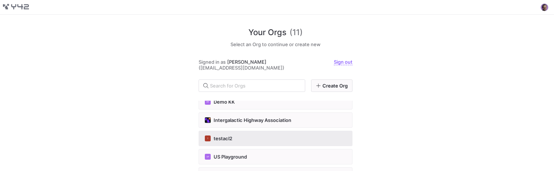
scroll to position [44, 0]
click at [231, 101] on span "testacl2" at bounding box center [223, 138] width 19 height 6
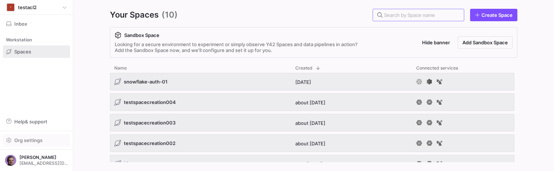
click at [24, 101] on span "button" at bounding box center [36, 141] width 66 height 12
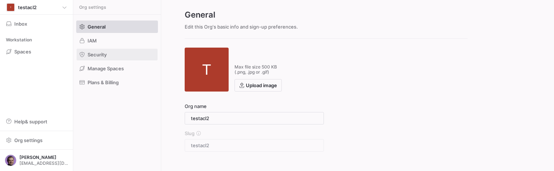
click at [104, 54] on span "Security" at bounding box center [97, 55] width 19 height 6
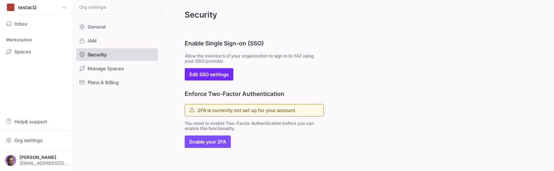
click at [217, 73] on span "Edit SSO settings" at bounding box center [209, 74] width 39 height 6
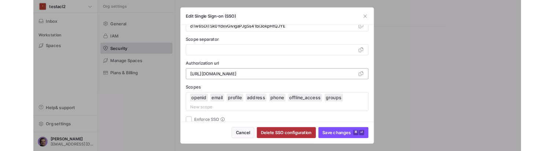
scroll to position [149, 0]
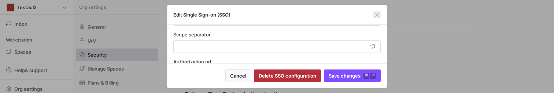
click at [377, 15] on span "button" at bounding box center [377, 14] width 7 height 7
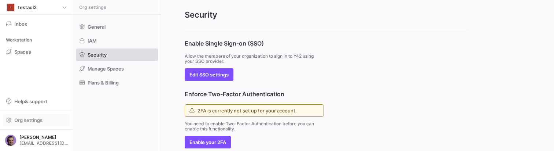
click at [34, 101] on span "Org settings" at bounding box center [28, 120] width 28 height 6
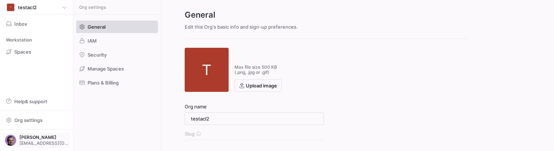
click at [51, 101] on span "Aliaksei Bahamazau aliaksei.bahamazau@y42.com" at bounding box center [36, 140] width 63 height 12
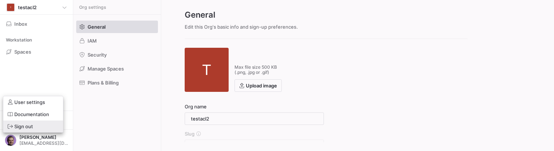
click at [46, 101] on span "Sign out" at bounding box center [33, 126] width 51 height 6
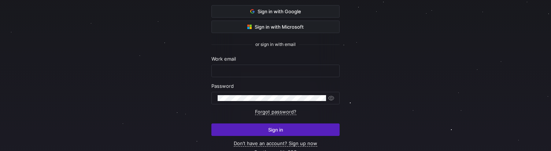
scroll to position [78, 0]
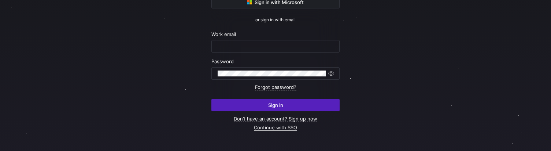
click at [266, 126] on link "Continue with SSO" at bounding box center [275, 127] width 43 height 6
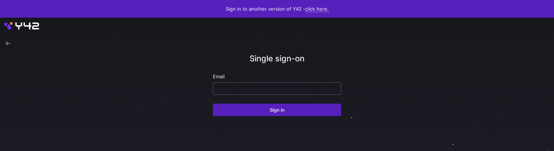
click at [228, 92] on div at bounding box center [277, 88] width 116 height 12
paste input "aliaksei.bahamazau@y42.com"
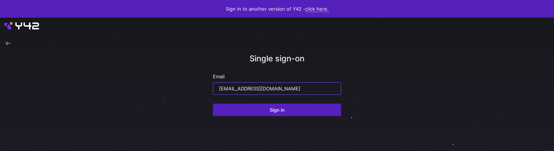
type input "aliaksei.bahamazau@y42.com"
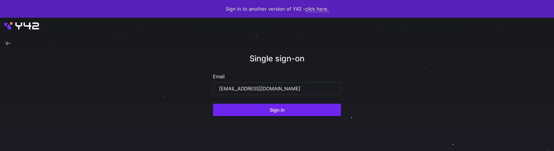
click at [243, 109] on span "submit" at bounding box center [277, 110] width 128 height 12
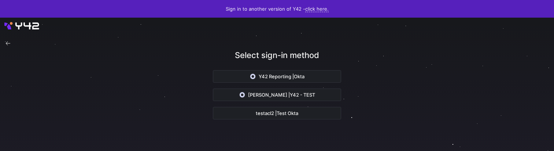
click at [291, 112] on span "Test Okta" at bounding box center [288, 113] width 22 height 6
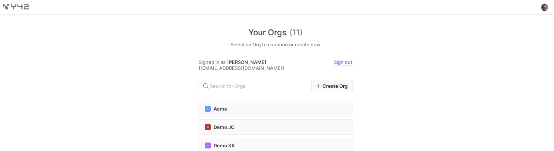
scroll to position [161, 0]
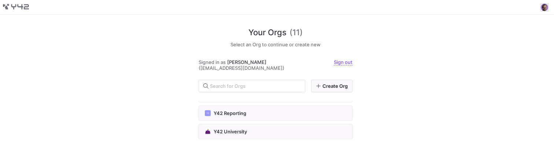
click at [547, 7] on span at bounding box center [544, 7] width 9 height 9
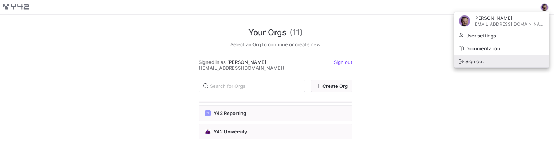
click at [493, 58] on span "Sign out" at bounding box center [502, 61] width 86 height 6
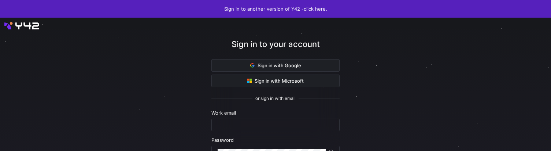
drag, startPoint x: 114, startPoint y: 150, endPoint x: 109, endPoint y: 99, distance: 51.3
click at [109, 98] on div at bounding box center [275, 123] width 496 height 190
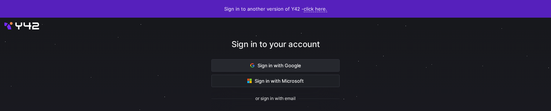
click at [269, 61] on span at bounding box center [276, 65] width 128 height 12
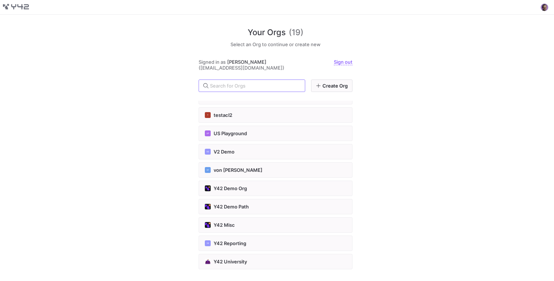
scroll to position [66, 0]
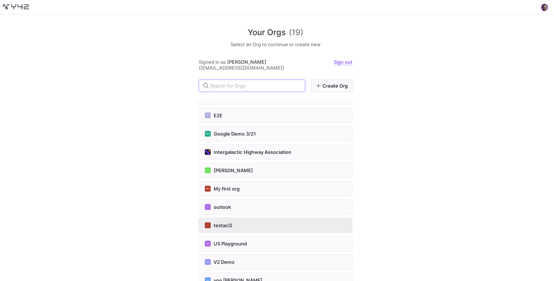
click at [232, 110] on div "T testacl2" at bounding box center [276, 226] width 142 height 6
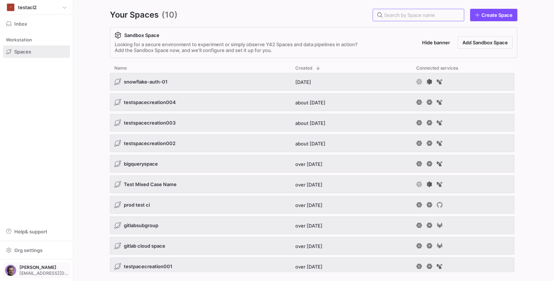
click at [37, 110] on span "button" at bounding box center [36, 270] width 66 height 15
click at [46, 110] on span "Sign out" at bounding box center [33, 257] width 51 height 6
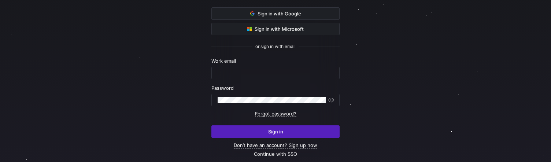
scroll to position [53, 0]
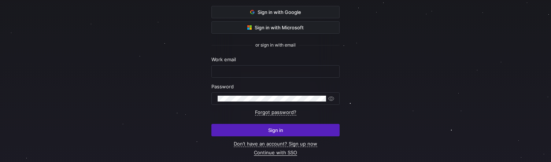
click at [279, 152] on link "Continue with SSO" at bounding box center [275, 153] width 43 height 6
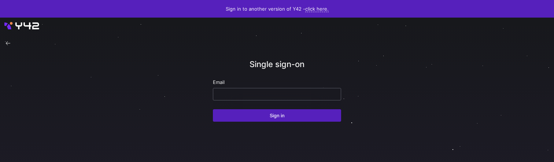
click at [229, 99] on div at bounding box center [277, 94] width 116 height 12
click at [230, 94] on input "email" at bounding box center [277, 94] width 116 height 6
click at [241, 94] on input "email" at bounding box center [277, 94] width 116 height 6
paste input "aliaksei.bahamazau@y42.com"
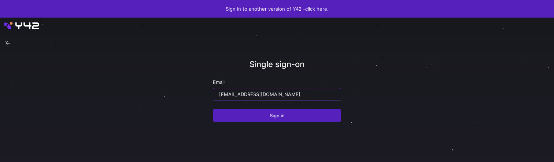
type input "aliaksei.bahamazau@y42.com"
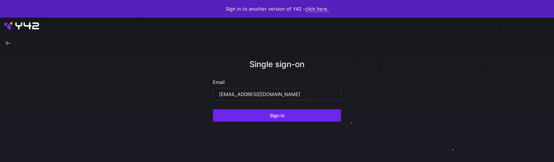
click at [273, 119] on span "submit" at bounding box center [277, 116] width 128 height 12
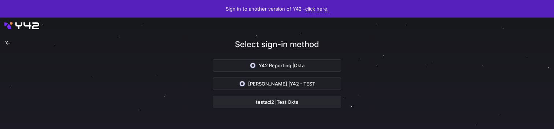
click at [258, 104] on span "testacl2 | Test Okta" at bounding box center [277, 102] width 43 height 6
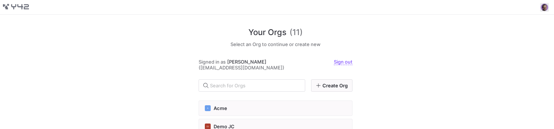
click at [547, 7] on span at bounding box center [544, 7] width 9 height 9
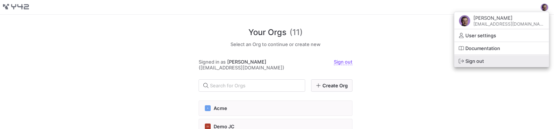
click at [492, 66] on button "Sign out" at bounding box center [502, 61] width 95 height 12
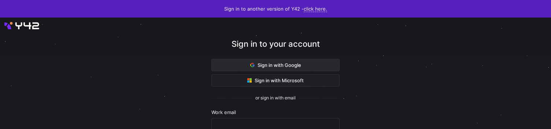
click at [232, 65] on span at bounding box center [276, 65] width 128 height 12
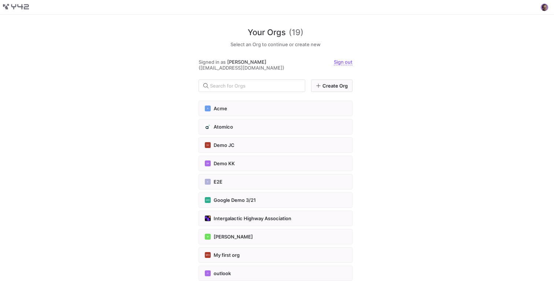
click at [460, 129] on div "Your Orgs (19) Select an Org to continue or create new Signed in as Aliaksei Ba…" at bounding box center [277, 148] width 554 height 267
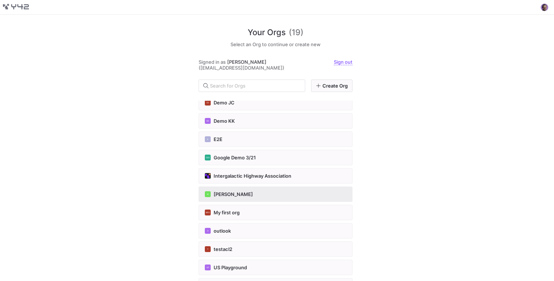
scroll to position [53, 0]
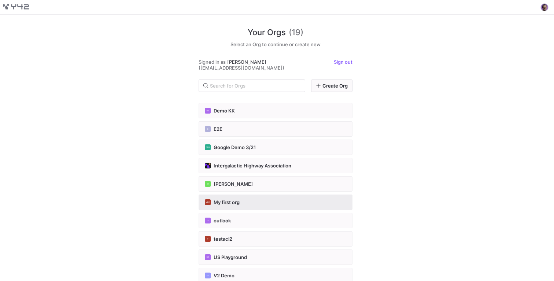
click at [229, 129] on span "My first org" at bounding box center [227, 202] width 26 height 6
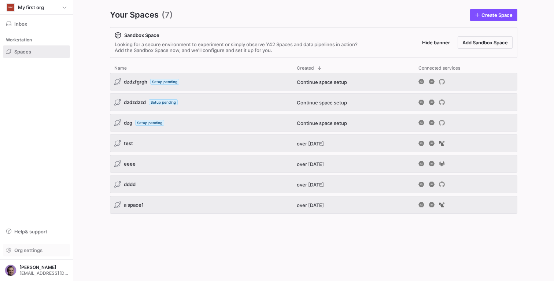
click at [24, 129] on span "Org settings" at bounding box center [28, 250] width 28 height 6
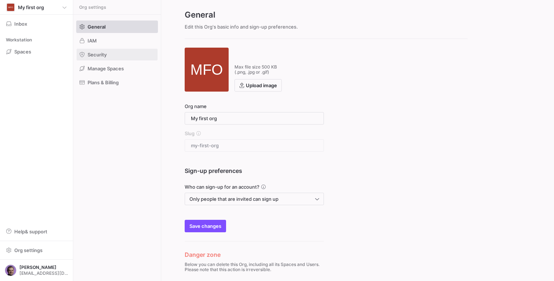
click at [100, 58] on span at bounding box center [117, 55] width 81 height 12
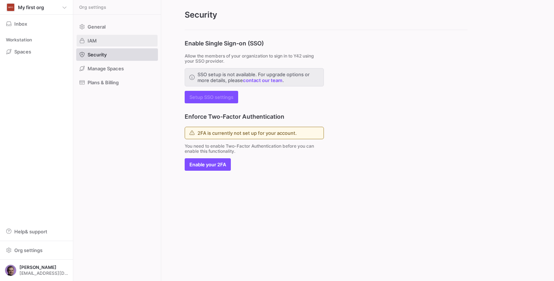
click at [92, 38] on span "IAM" at bounding box center [92, 41] width 9 height 6
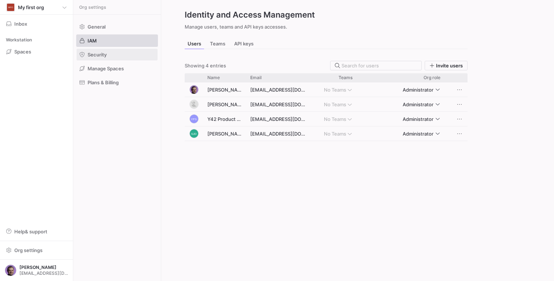
click at [98, 51] on span at bounding box center [117, 55] width 81 height 12
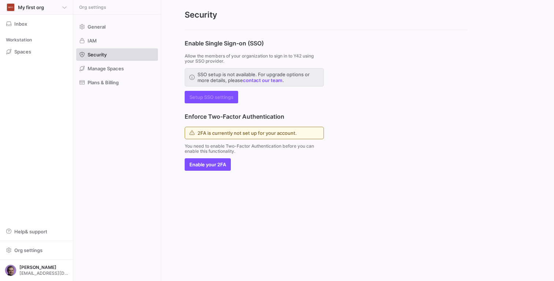
click at [25, 8] on span "My first org" at bounding box center [31, 7] width 26 height 6
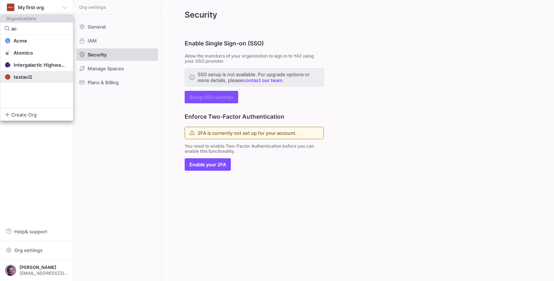
type input "ac"
click at [24, 75] on span "testacl2" at bounding box center [23, 77] width 19 height 6
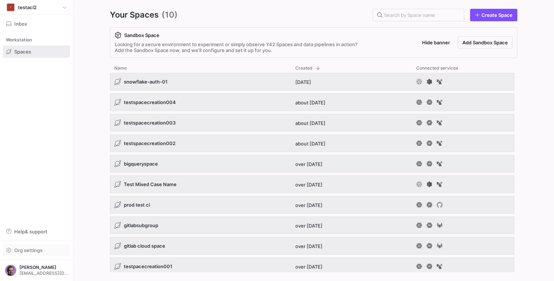
click at [19, 129] on span "Org settings" at bounding box center [28, 250] width 28 height 6
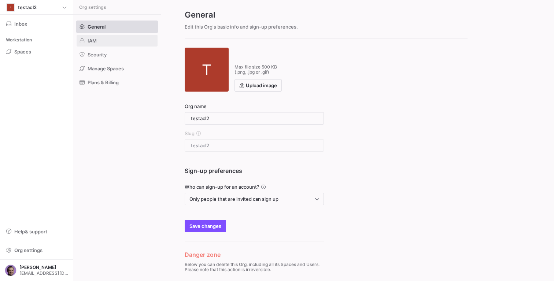
click at [95, 44] on span at bounding box center [117, 41] width 81 height 12
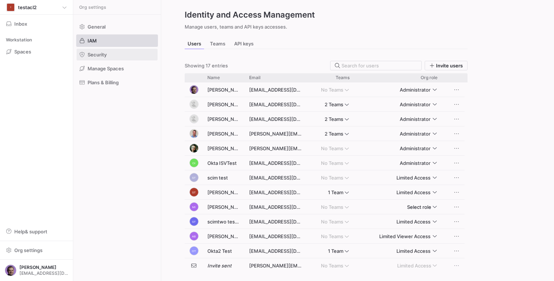
click at [98, 56] on span "Security" at bounding box center [97, 55] width 19 height 6
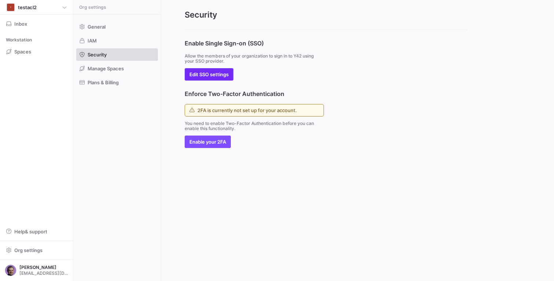
click at [222, 73] on span "Edit SSO settings" at bounding box center [209, 74] width 39 height 6
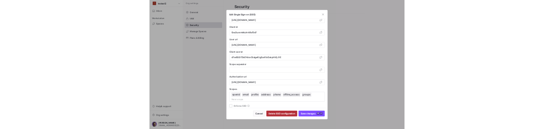
scroll to position [65, 0]
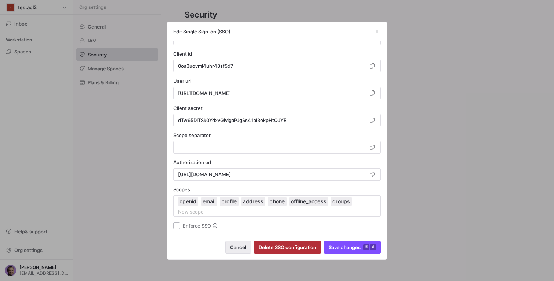
click at [242, 129] on span "Cancel" at bounding box center [238, 248] width 16 height 6
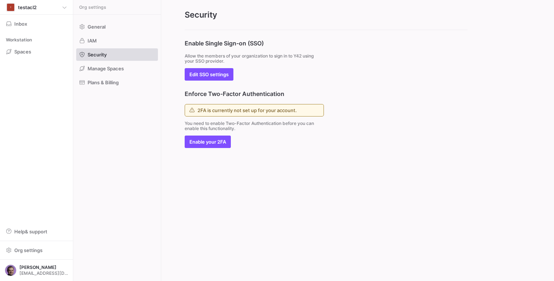
click at [423, 107] on div "Enable Single Sign-on (SSO) Allow the members of your organization to sign in t…" at bounding box center [326, 89] width 330 height 118
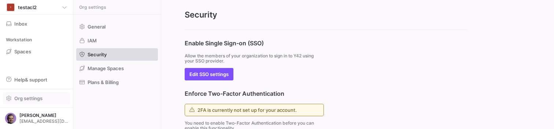
click at [26, 97] on span "Org settings" at bounding box center [28, 99] width 28 height 6
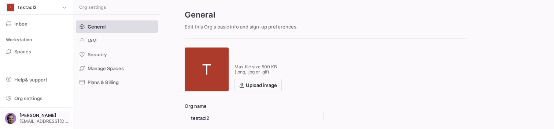
click at [48, 118] on div "Aliaksei Bahamazau aliaksei.bahamazau@y42.com" at bounding box center [43, 118] width 49 height 11
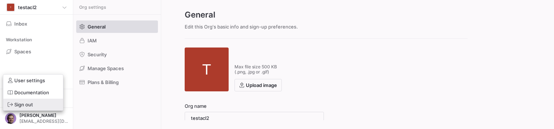
click at [45, 106] on span "Sign out" at bounding box center [33, 105] width 51 height 6
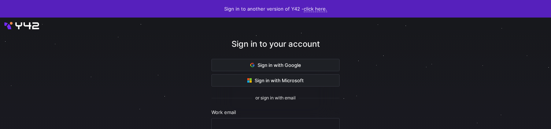
click at [143, 95] on div at bounding box center [275, 124] width 551 height 212
click at [267, 67] on span "Sign in with Google" at bounding box center [275, 65] width 51 height 6
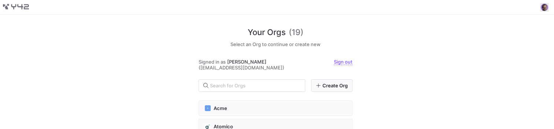
click at [547, 6] on span at bounding box center [544, 7] width 9 height 9
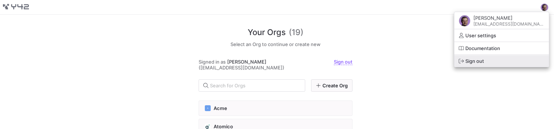
click at [504, 60] on span "Sign out" at bounding box center [502, 61] width 86 height 6
